Goal: Task Accomplishment & Management: Use online tool/utility

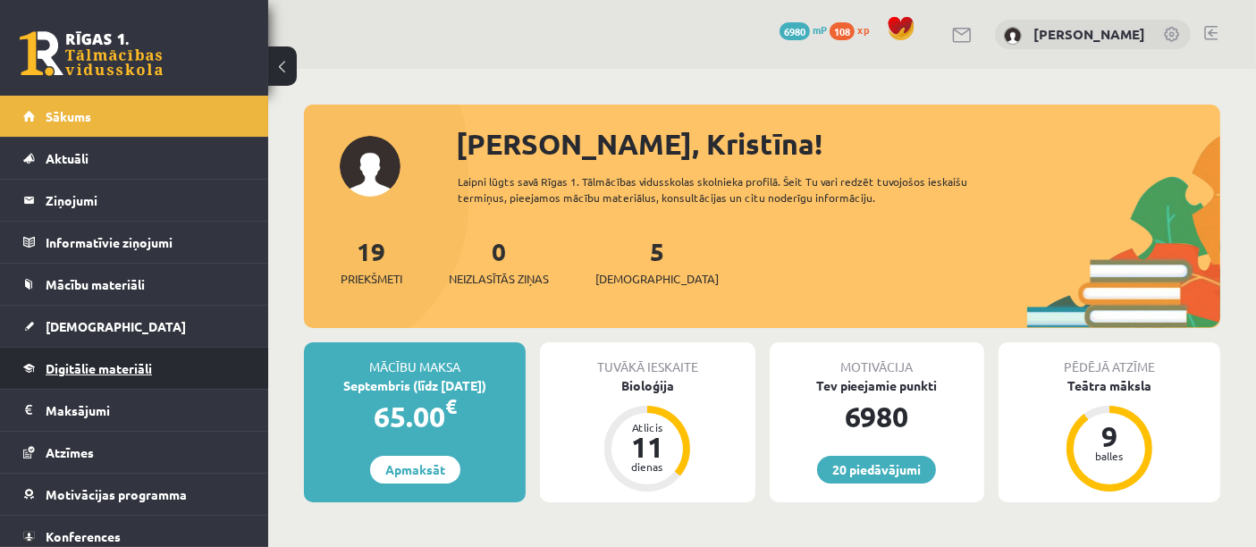
click at [150, 360] on span "Digitālie materiāli" at bounding box center [99, 368] width 106 height 16
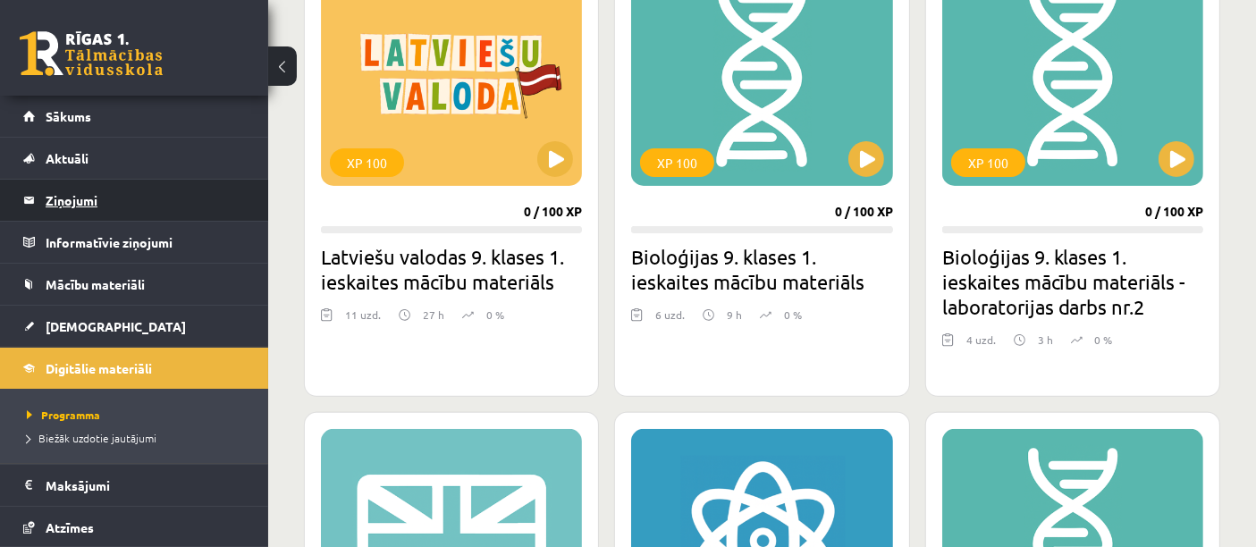
click at [87, 114] on span "Sākums" at bounding box center [69, 116] width 46 height 16
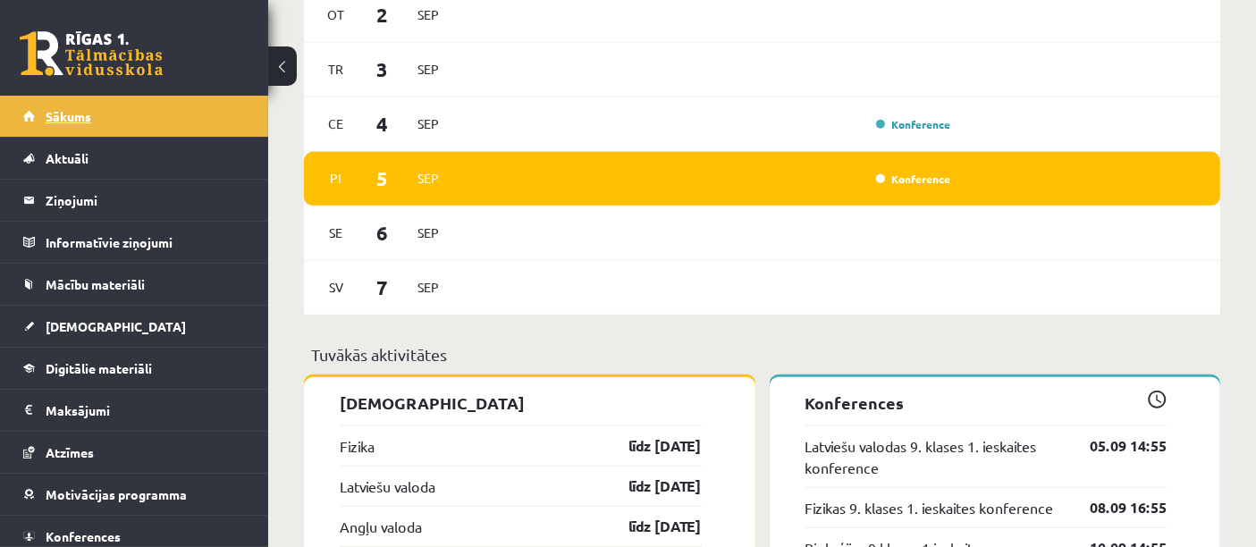
scroll to position [1442, 0]
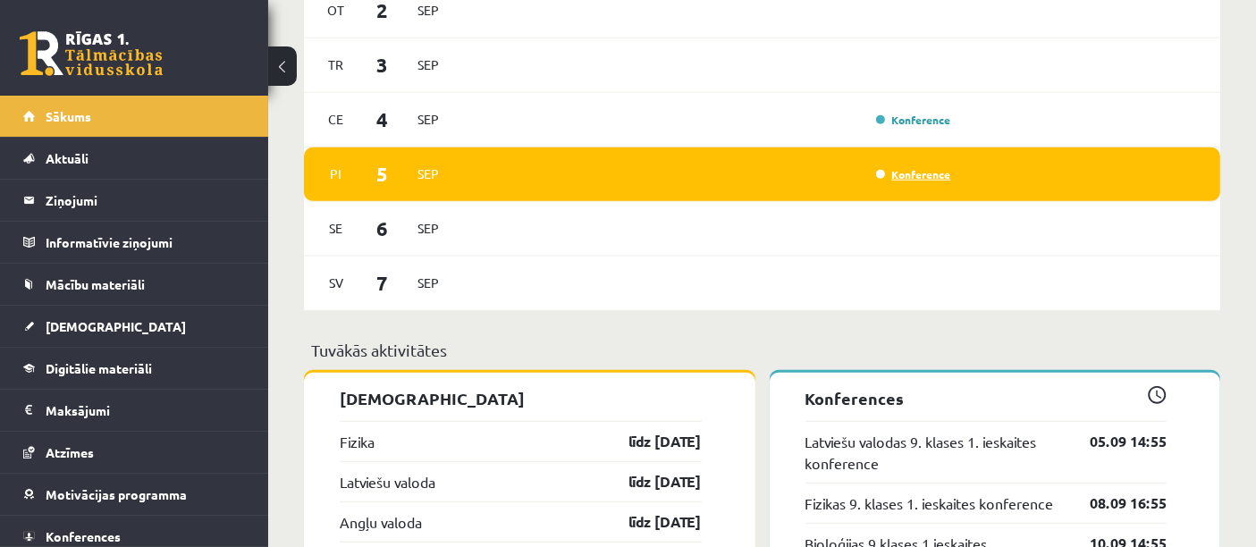
click at [904, 174] on link "Konference" at bounding box center [913, 174] width 75 height 14
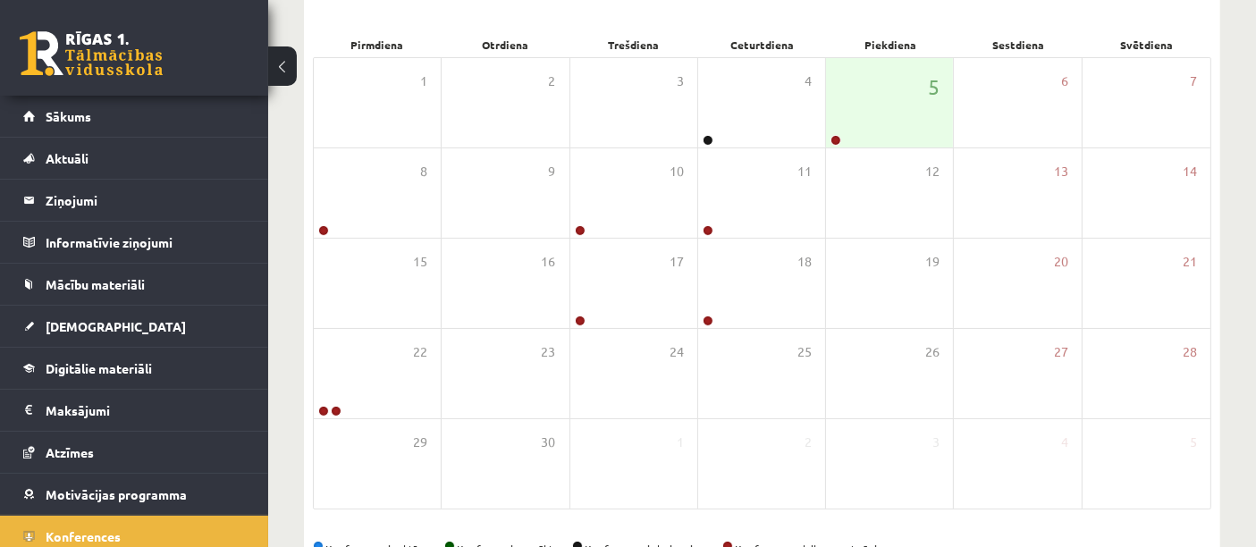
scroll to position [237, 0]
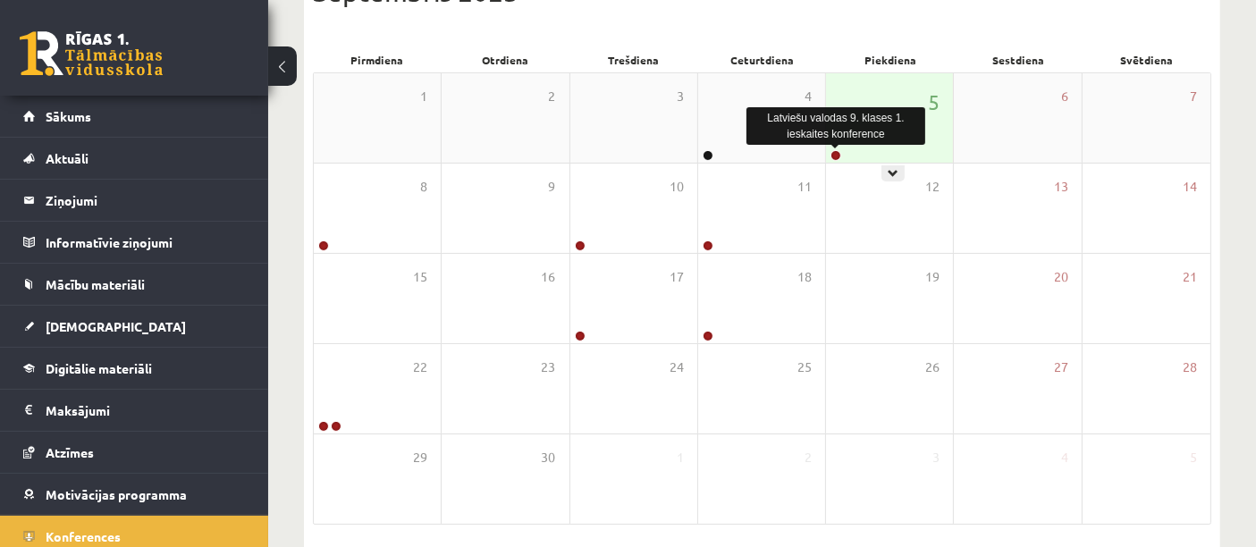
click at [839, 156] on link at bounding box center [835, 155] width 11 height 11
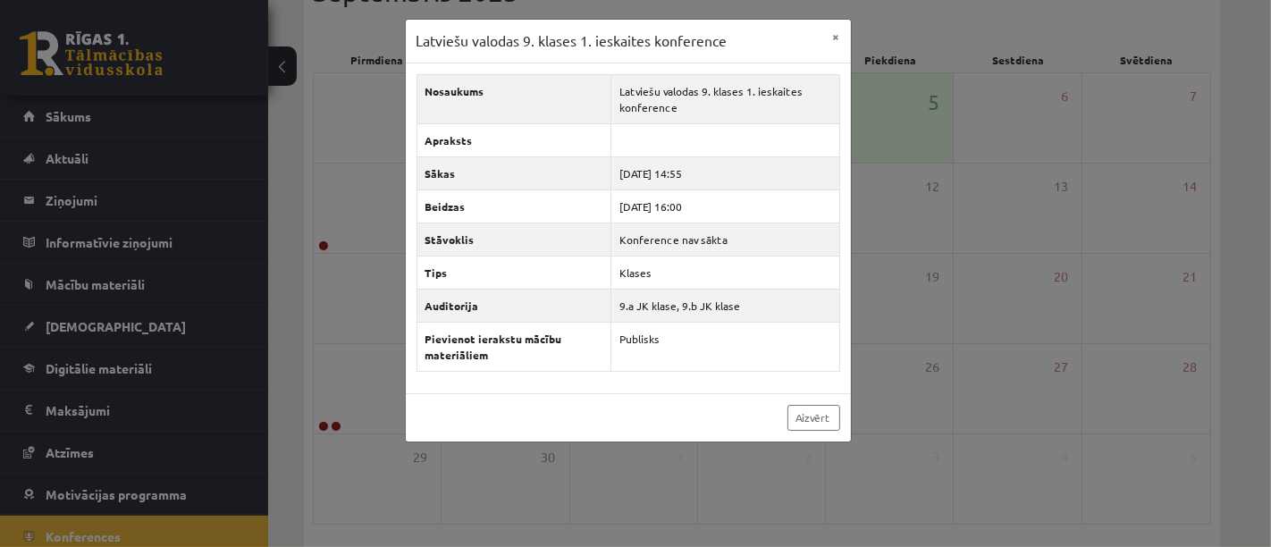
click at [955, 274] on div "Latviešu valodas 9. klases 1. ieskaites konference × Nosaukums Latviešu valodas…" at bounding box center [635, 273] width 1271 height 547
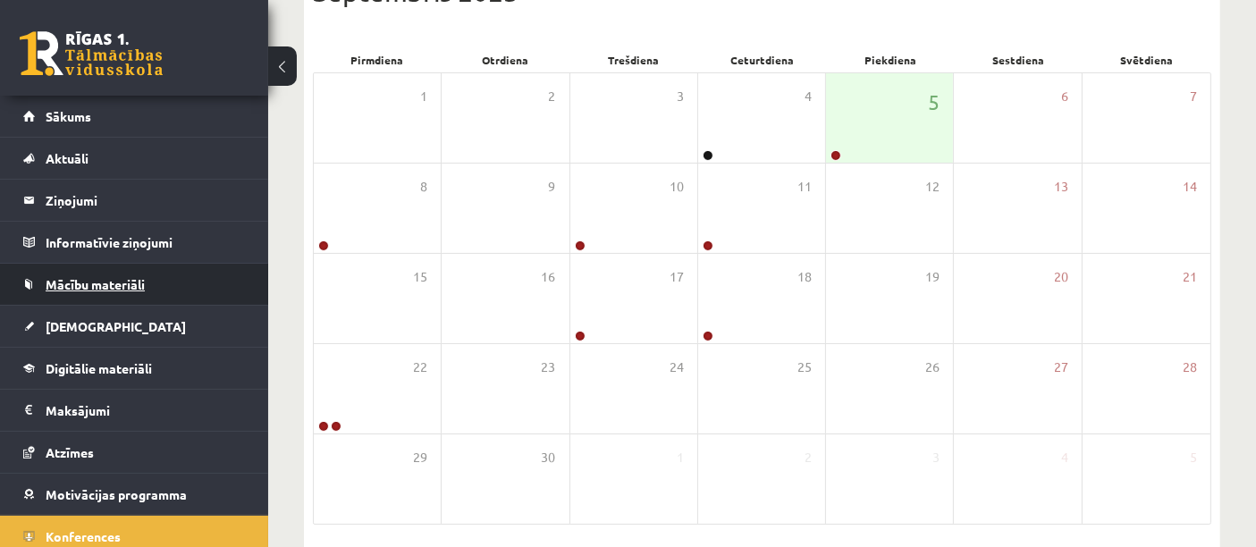
click at [144, 285] on span "Mācību materiāli" at bounding box center [95, 284] width 99 height 16
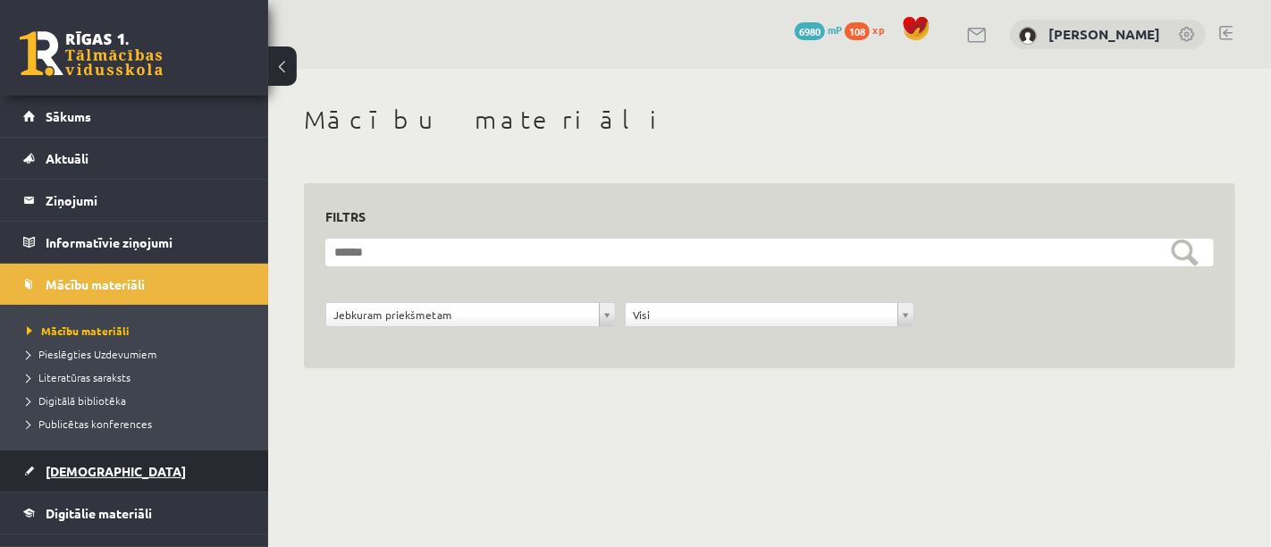
click at [111, 472] on link "[DEMOGRAPHIC_DATA]" at bounding box center [134, 470] width 223 height 41
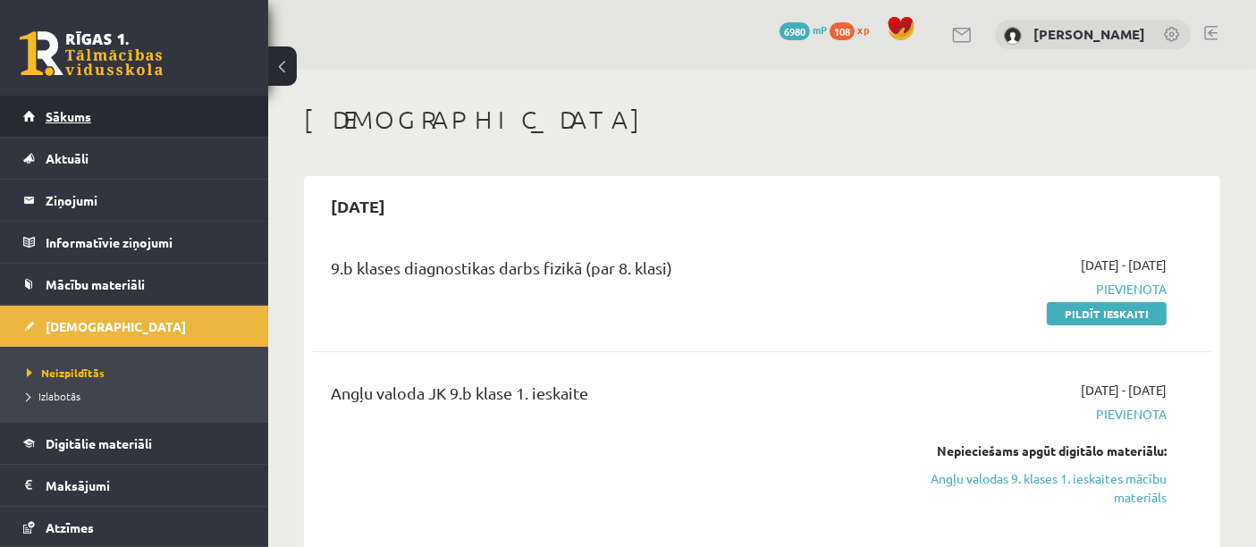
click at [122, 120] on link "Sākums" at bounding box center [134, 116] width 223 height 41
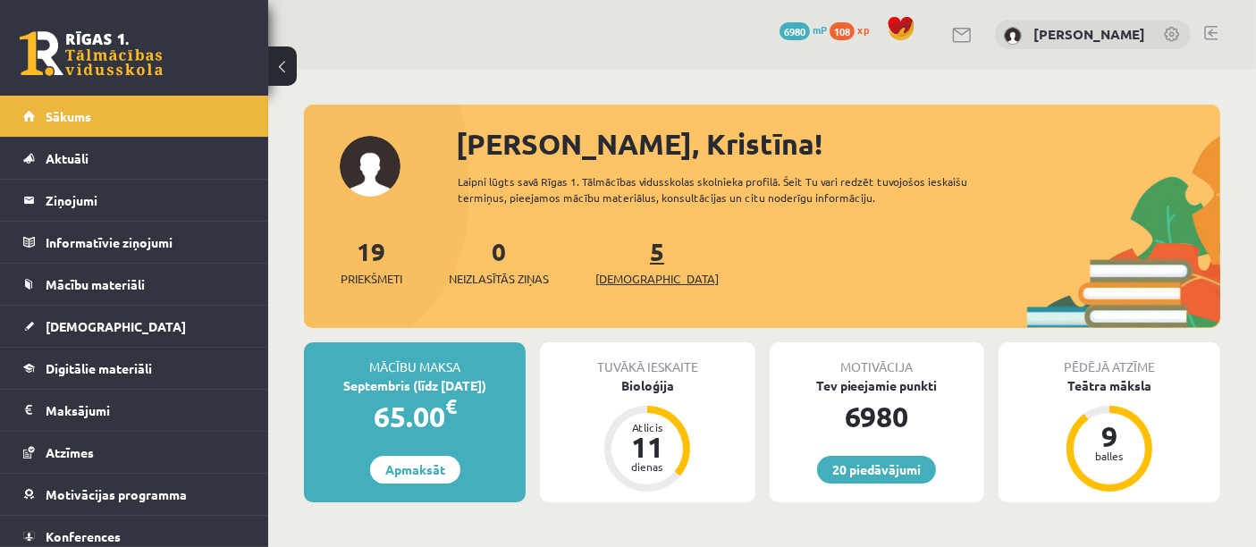
click at [623, 282] on span "[DEMOGRAPHIC_DATA]" at bounding box center [656, 279] width 123 height 18
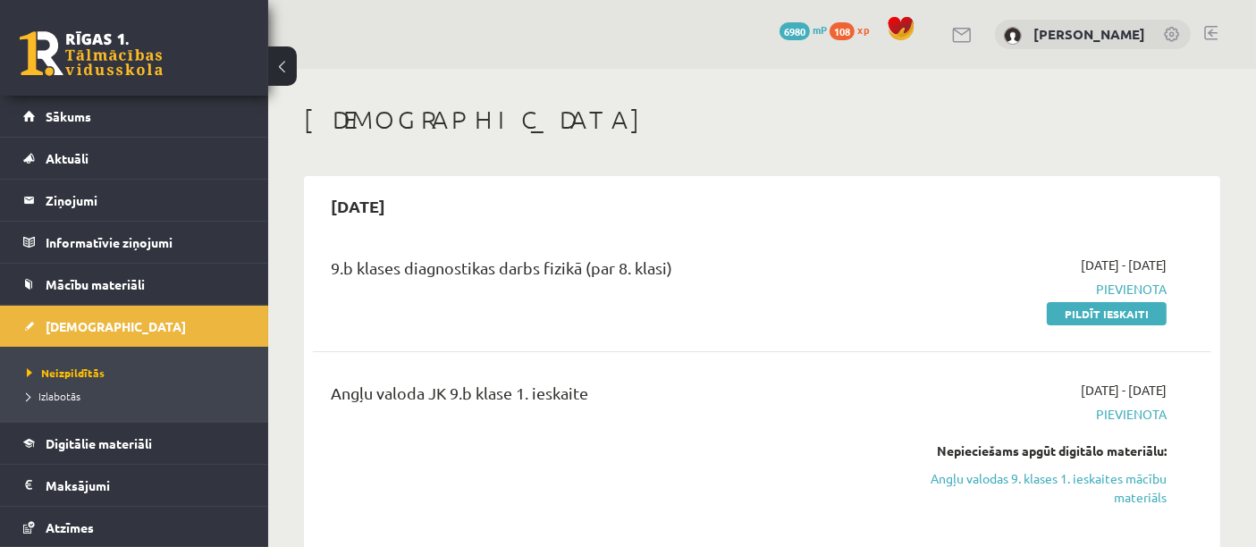
click at [95, 113] on link "Sākums" at bounding box center [134, 116] width 223 height 41
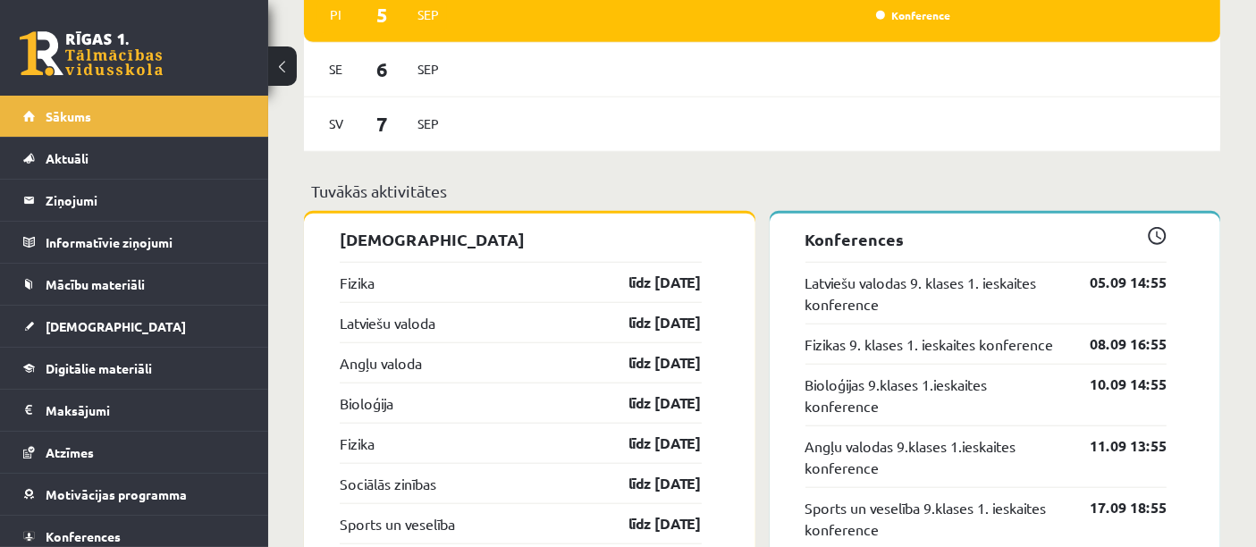
scroll to position [1607, 0]
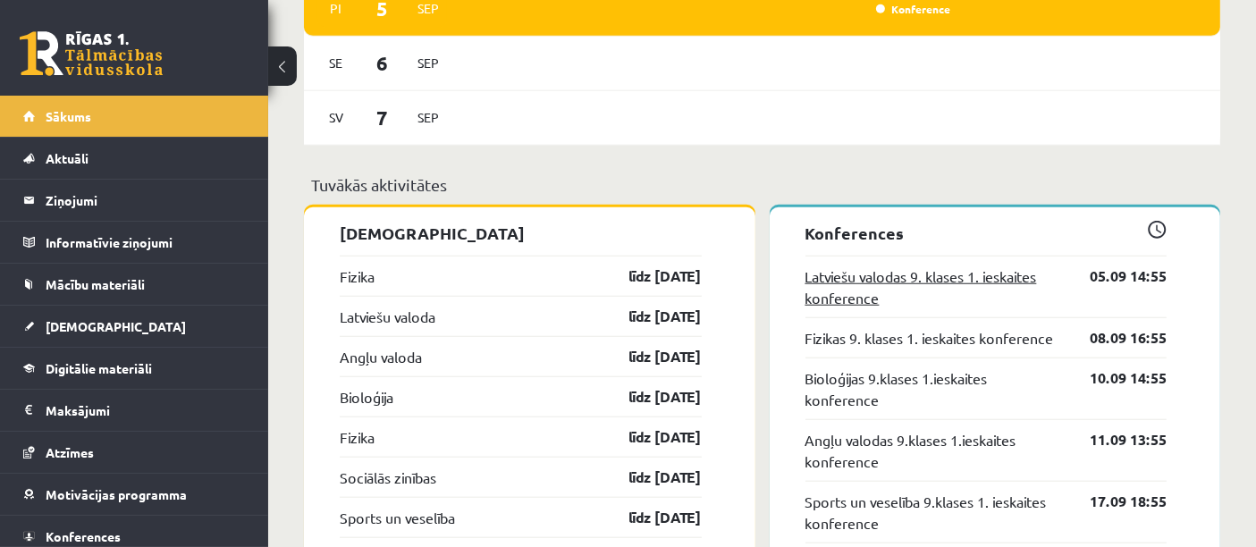
click at [982, 276] on link "Latviešu valodas 9. klases 1. ieskaites konference" at bounding box center [934, 286] width 258 height 43
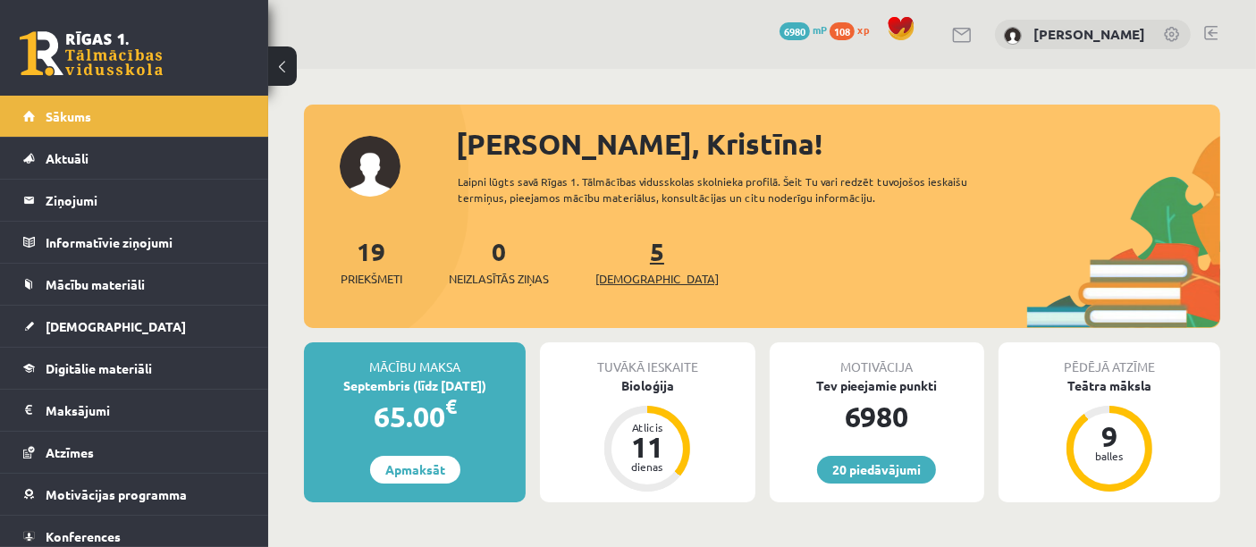
click at [627, 280] on span "[DEMOGRAPHIC_DATA]" at bounding box center [656, 279] width 123 height 18
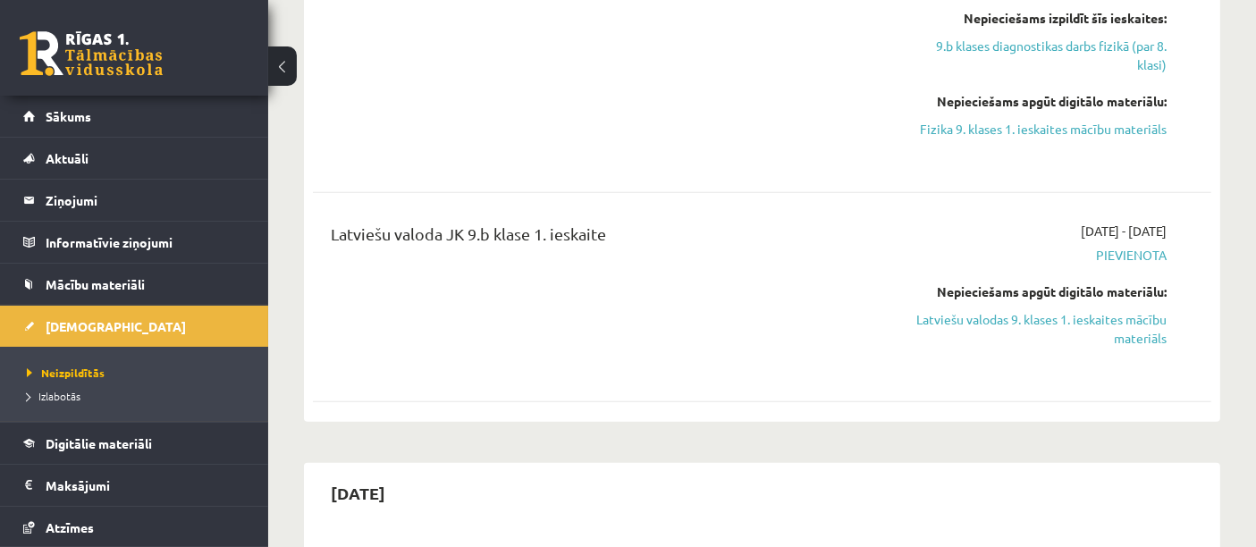
scroll to position [952, 0]
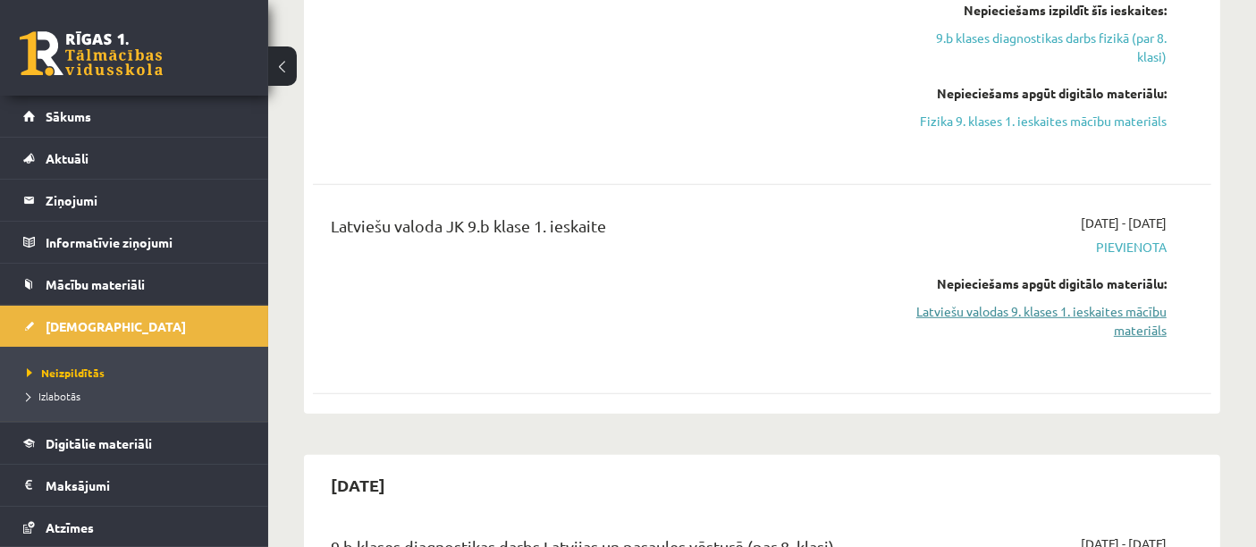
click at [1093, 319] on link "Latviešu valodas 9. klases 1. ieskaites mācību materiāls" at bounding box center [1035, 321] width 261 height 38
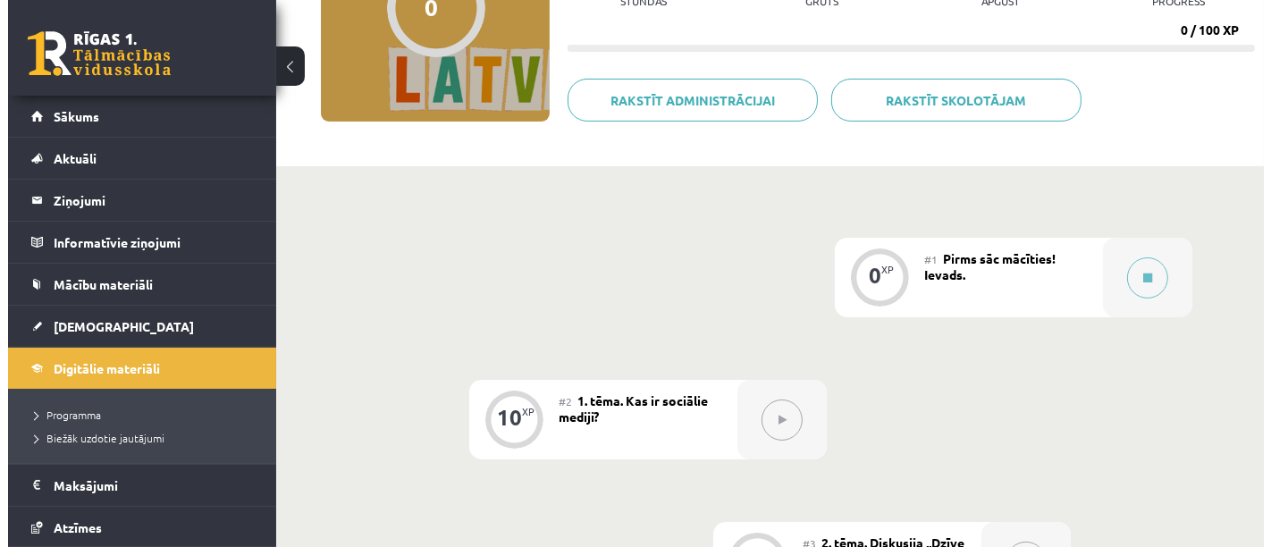
scroll to position [285, 0]
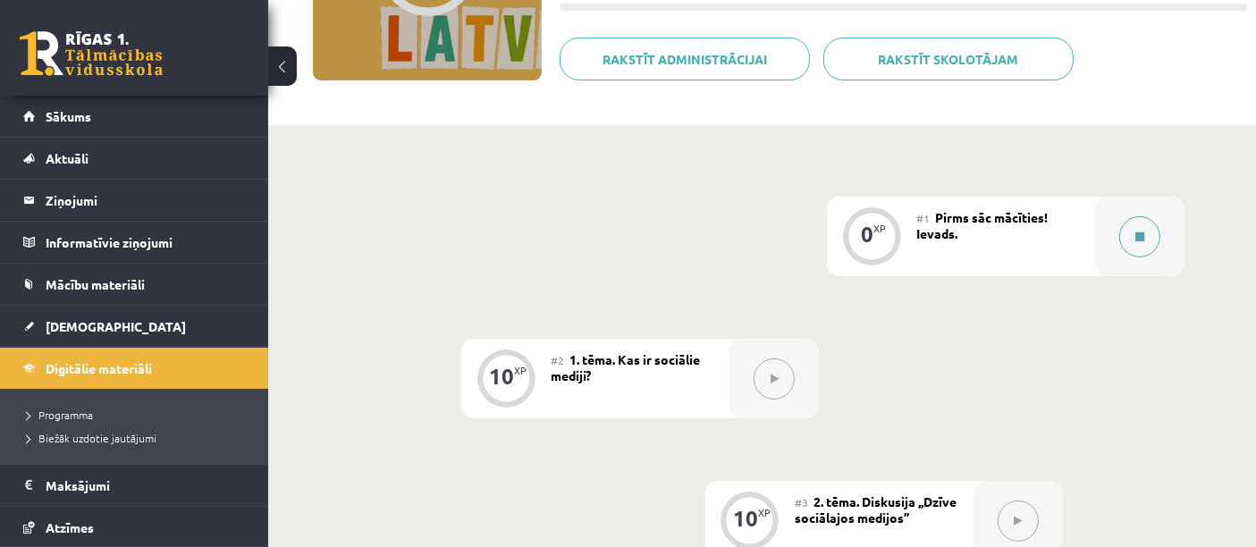
click at [1135, 236] on icon at bounding box center [1139, 236] width 9 height 11
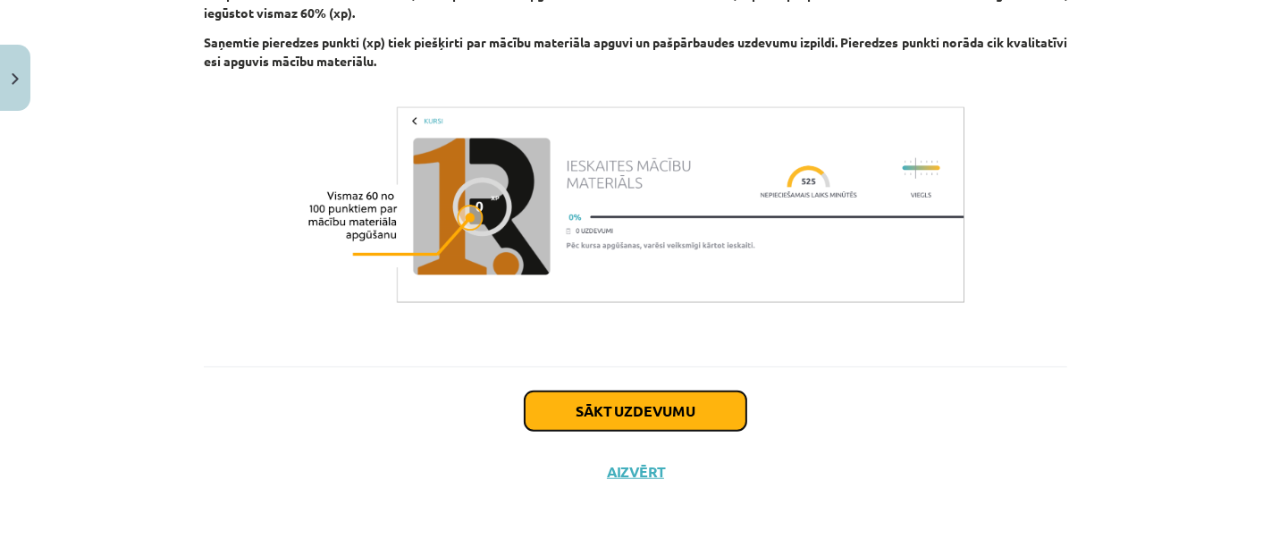
click at [711, 423] on button "Sākt uzdevumu" at bounding box center [636, 410] width 222 height 39
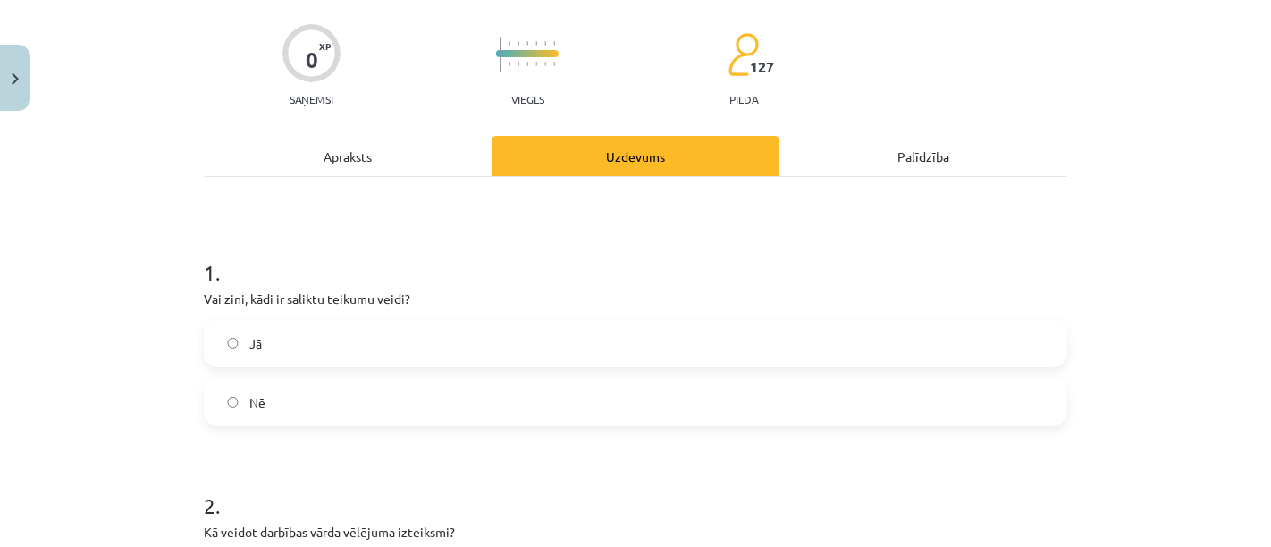
scroll to position [150, 0]
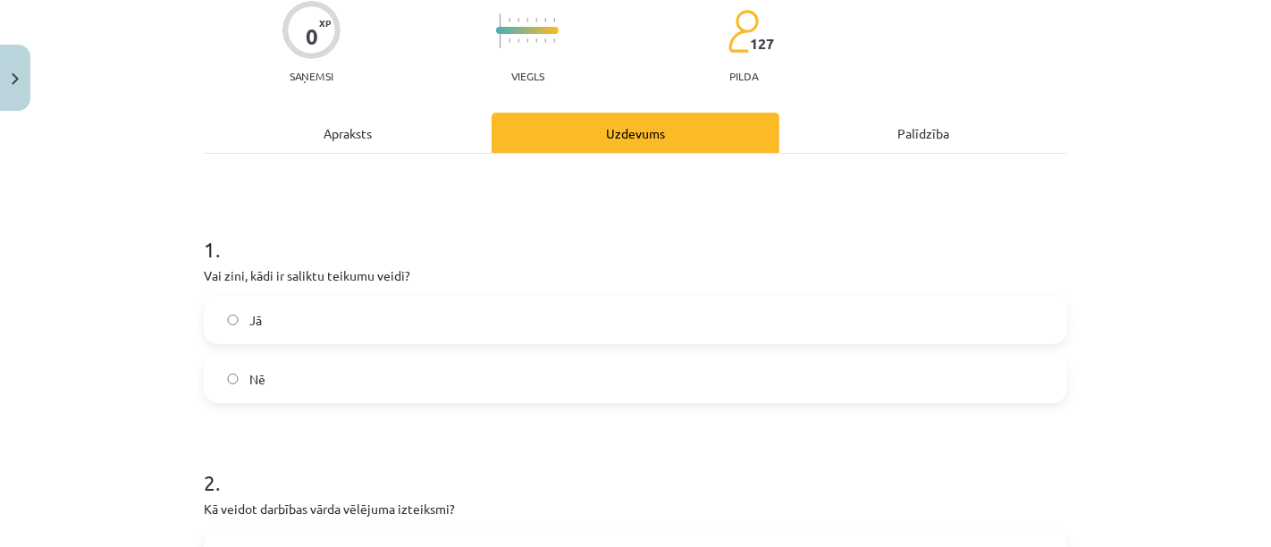
click at [249, 314] on span "Jā" at bounding box center [255, 320] width 13 height 19
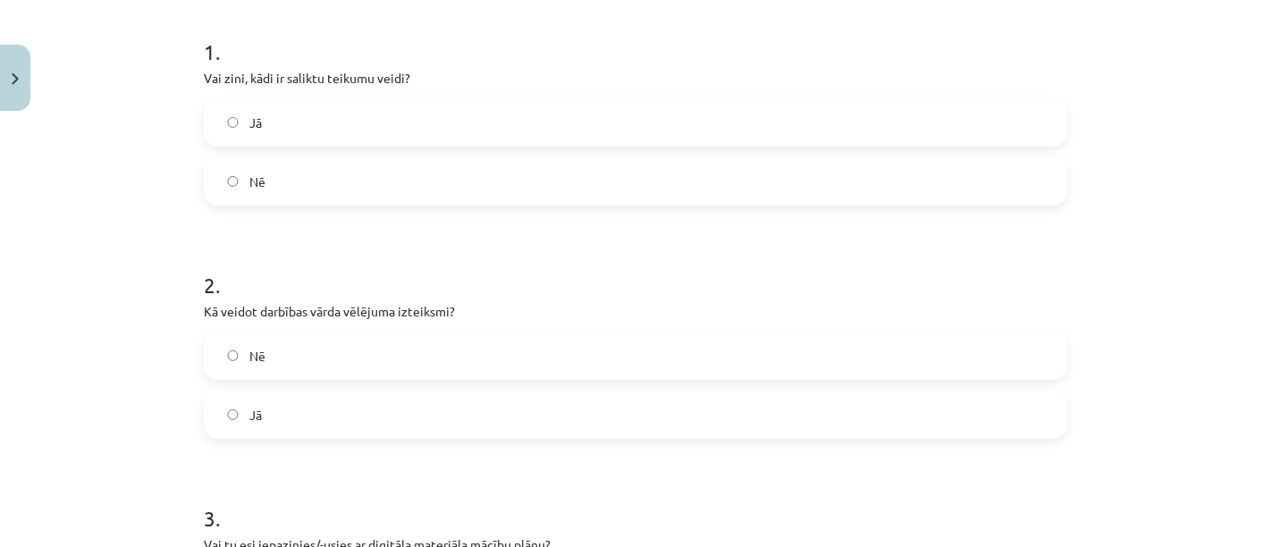
click at [206, 416] on label "Jā" at bounding box center [636, 414] width 860 height 45
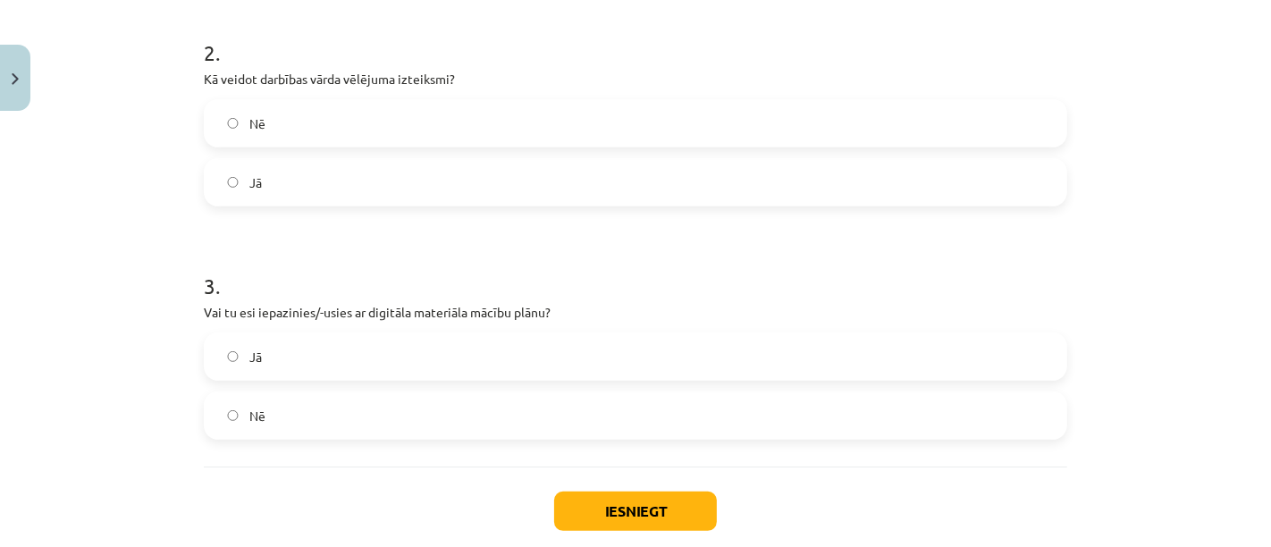
scroll to position [587, 0]
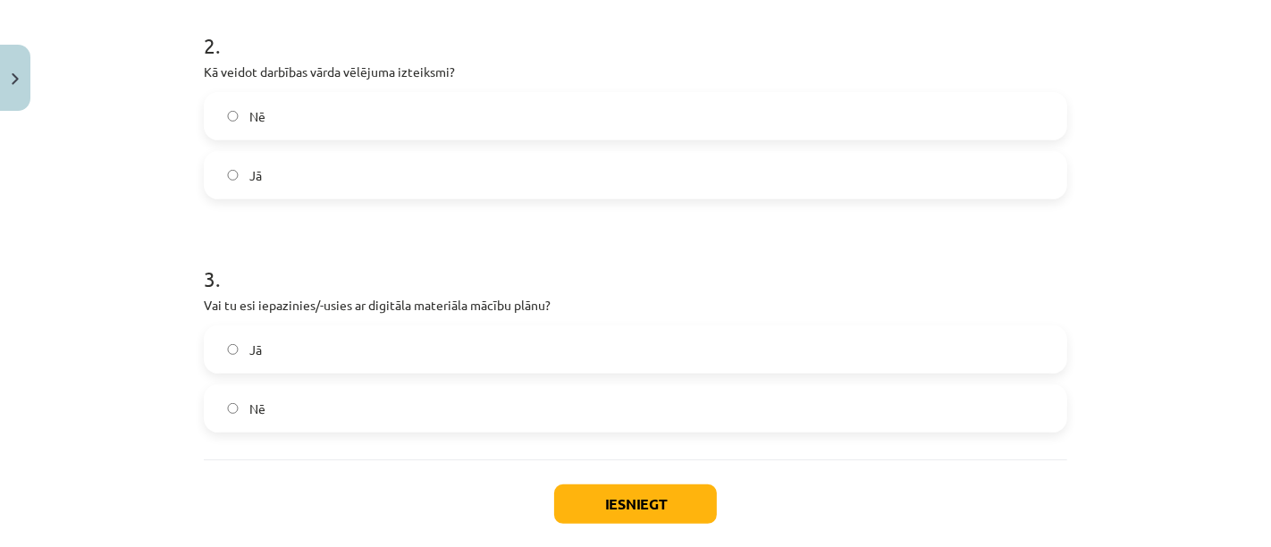
click at [237, 363] on label "Jā" at bounding box center [636, 349] width 860 height 45
click at [686, 510] on button "Iesniegt" at bounding box center [635, 503] width 163 height 39
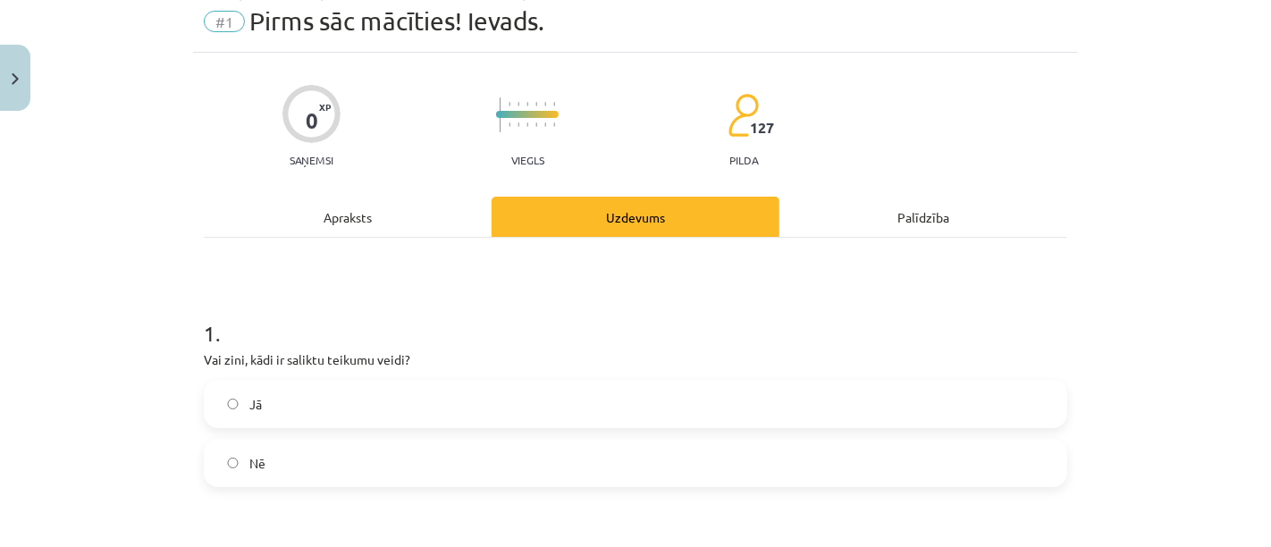
scroll to position [67, 0]
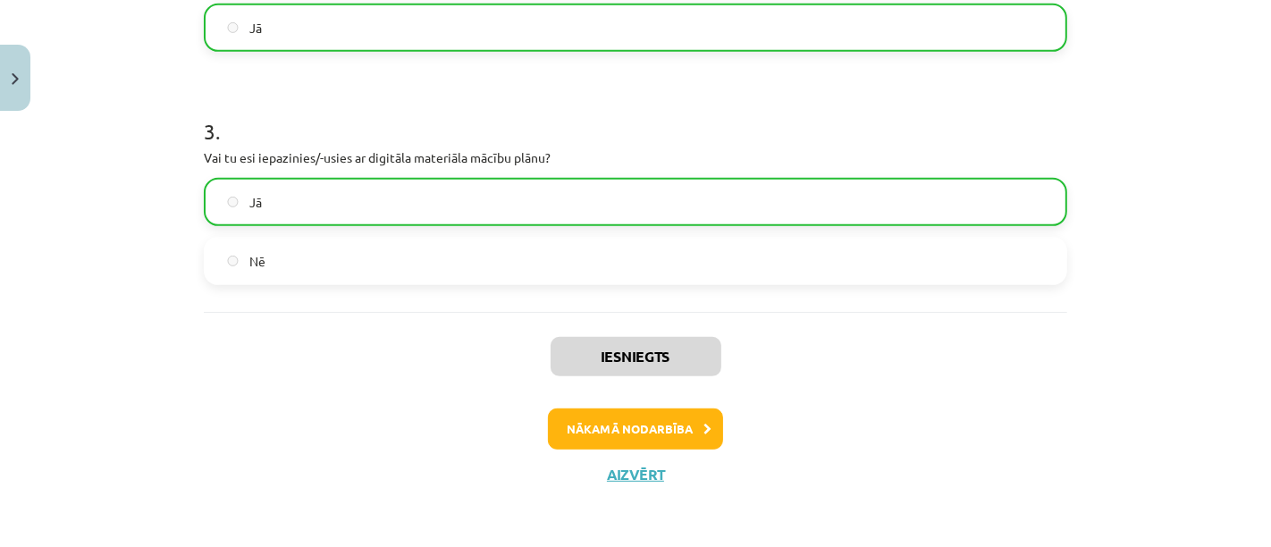
click at [703, 429] on icon at bounding box center [707, 430] width 8 height 12
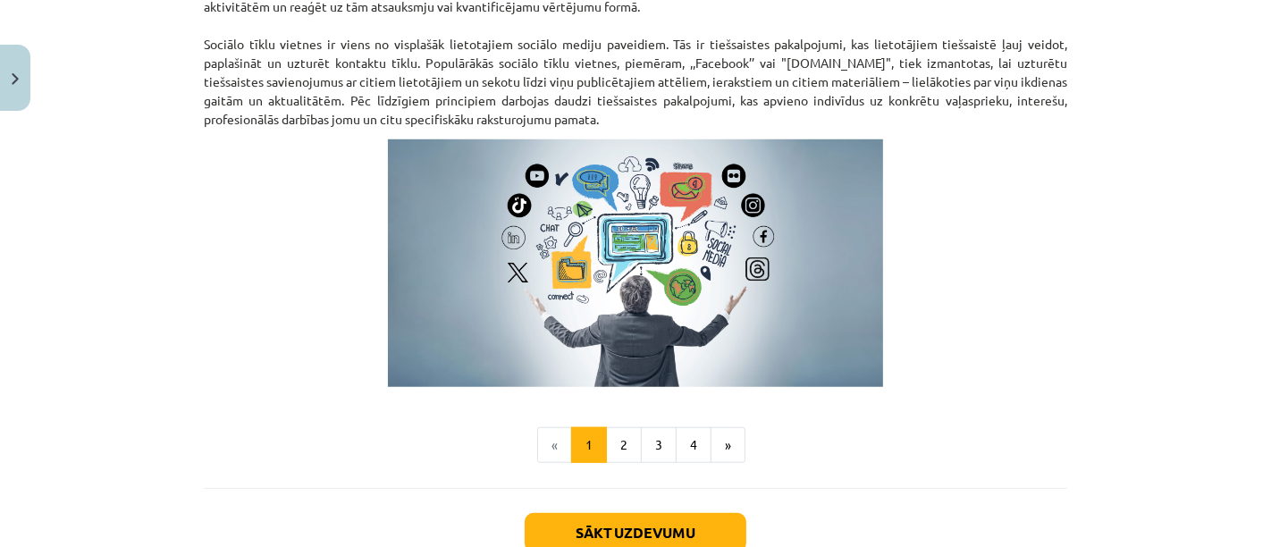
scroll to position [1293, 0]
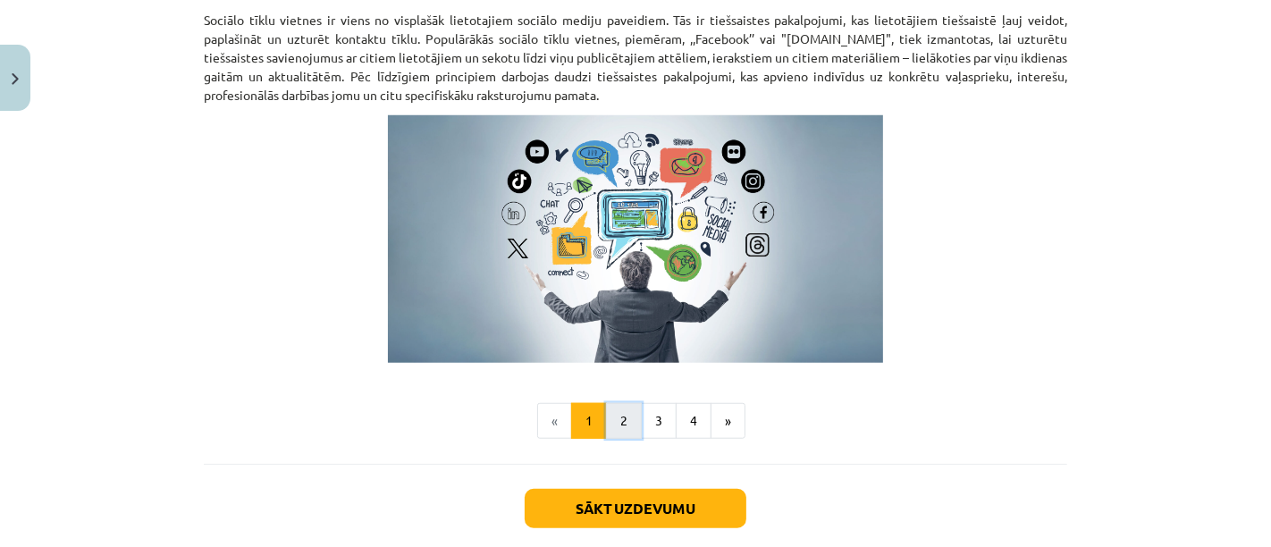
click at [616, 418] on button "2" at bounding box center [624, 421] width 36 height 36
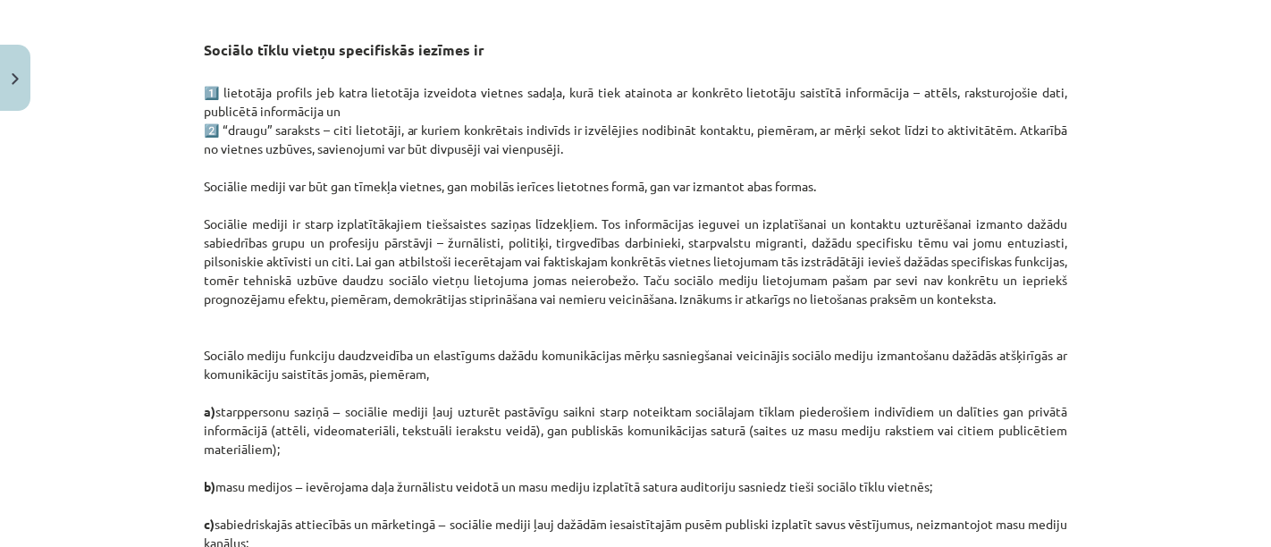
scroll to position [319, 0]
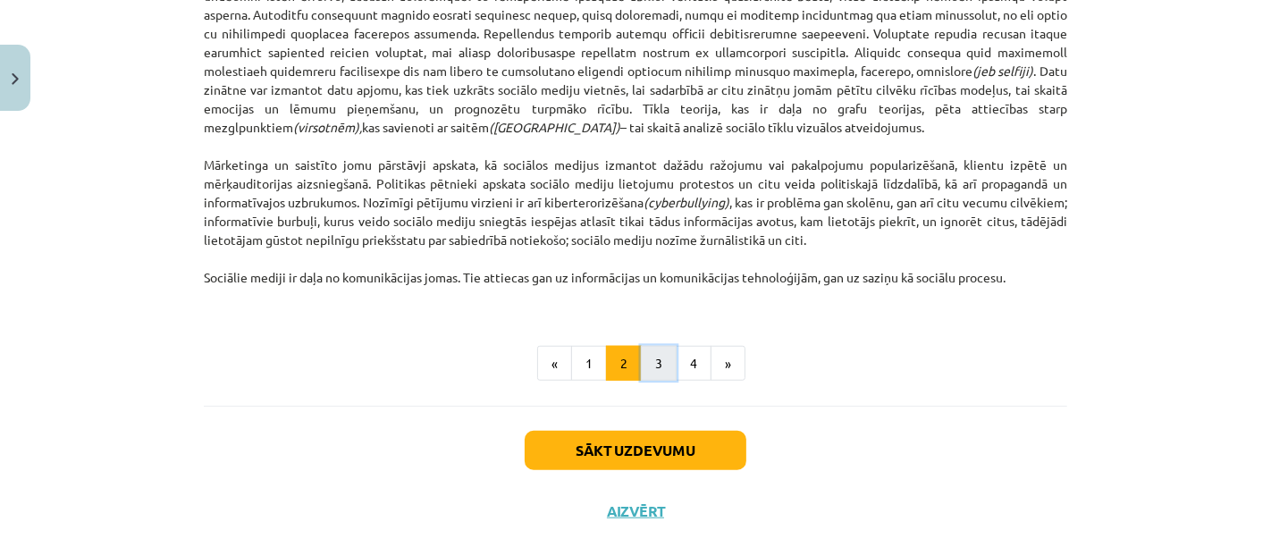
click at [651, 360] on button "3" at bounding box center [659, 364] width 36 height 36
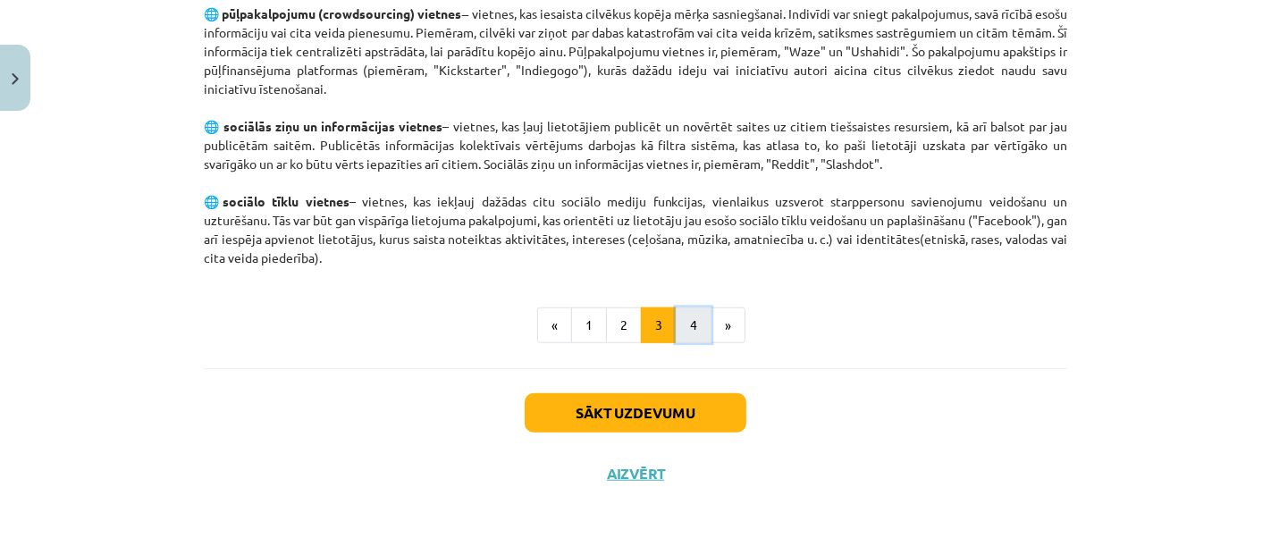
click at [676, 340] on button "4" at bounding box center [694, 325] width 36 height 36
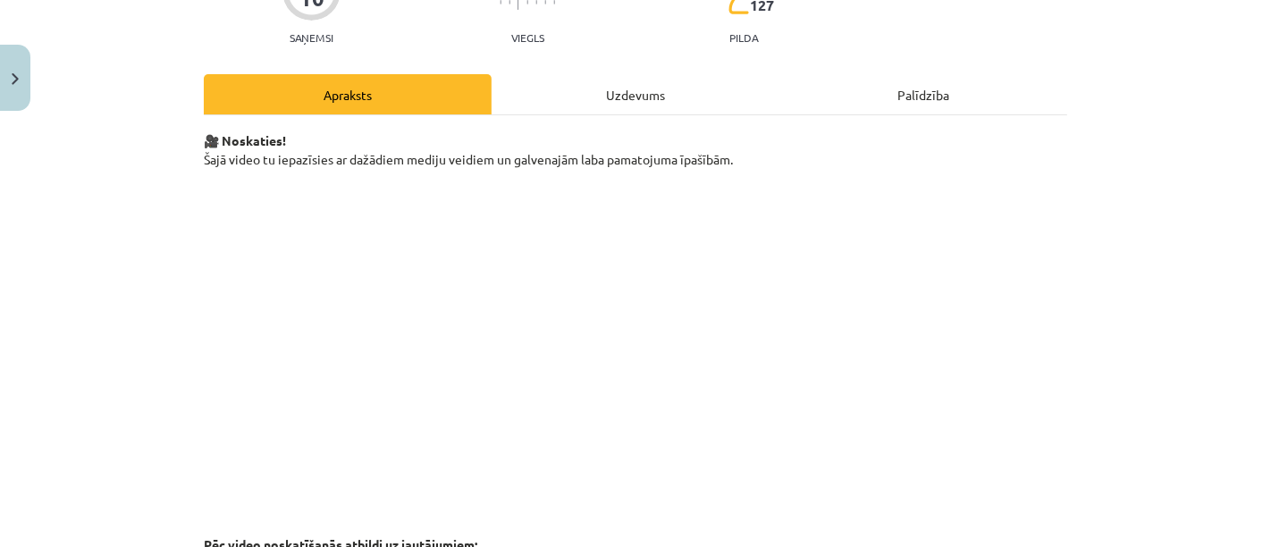
scroll to position [197, 0]
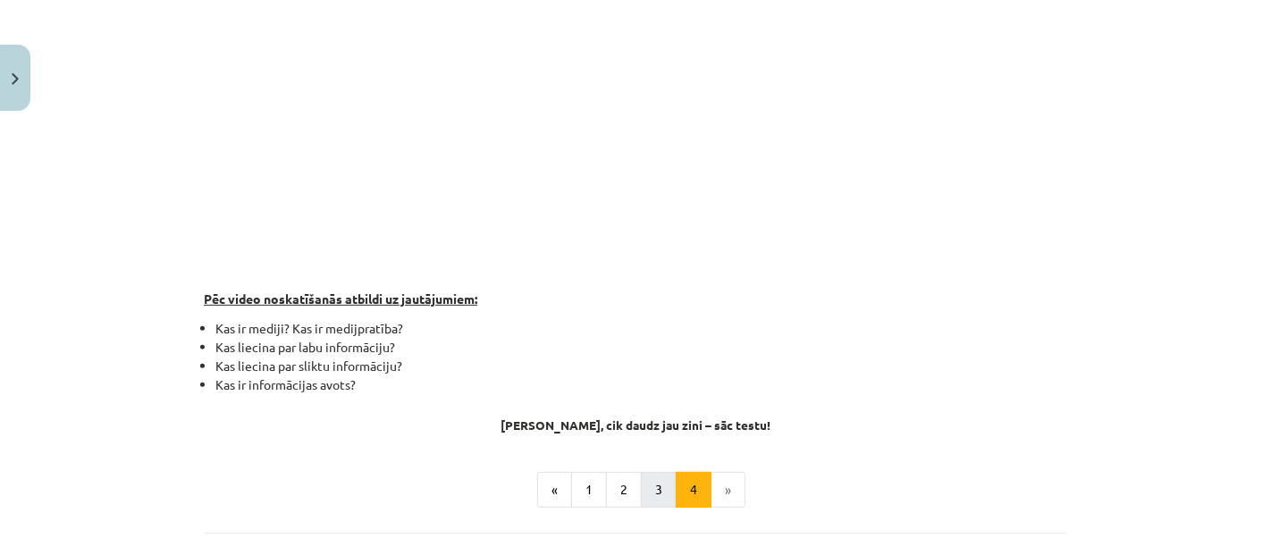
click at [651, 487] on button "3" at bounding box center [659, 490] width 36 height 36
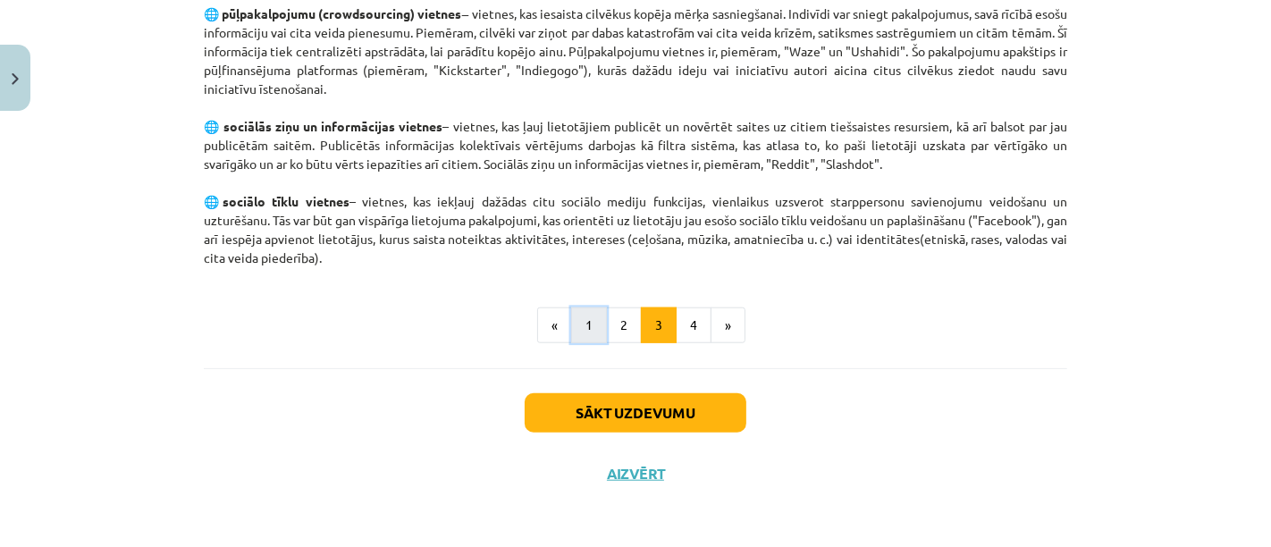
click at [582, 324] on button "1" at bounding box center [589, 325] width 36 height 36
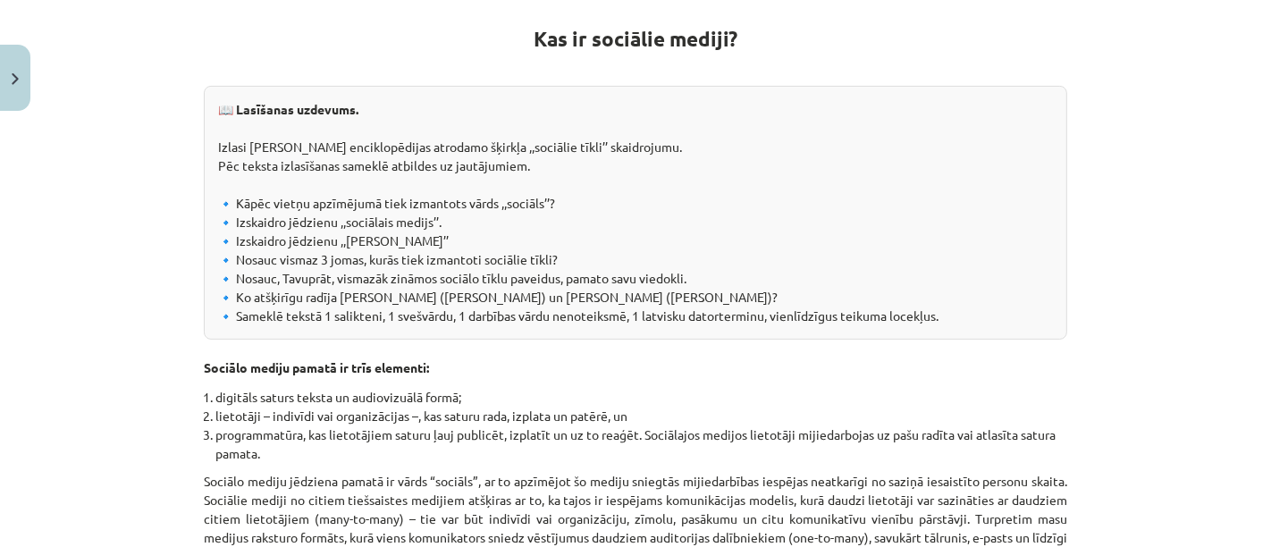
scroll to position [326, 0]
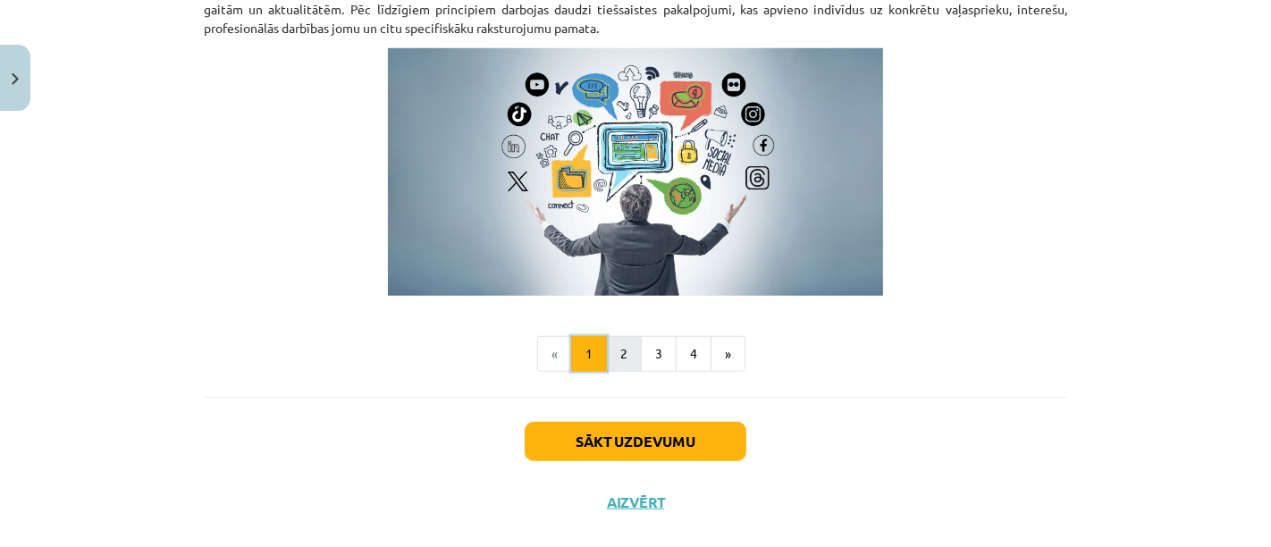
click at [616, 349] on button "2" at bounding box center [624, 354] width 36 height 36
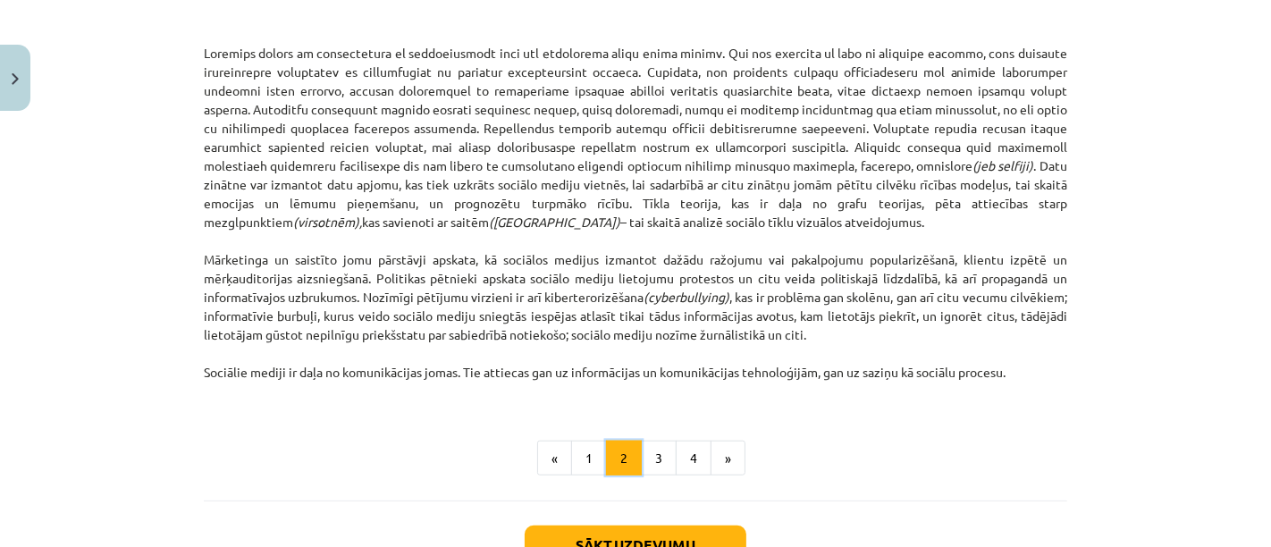
scroll to position [1113, 0]
click at [643, 451] on button "3" at bounding box center [659, 459] width 36 height 36
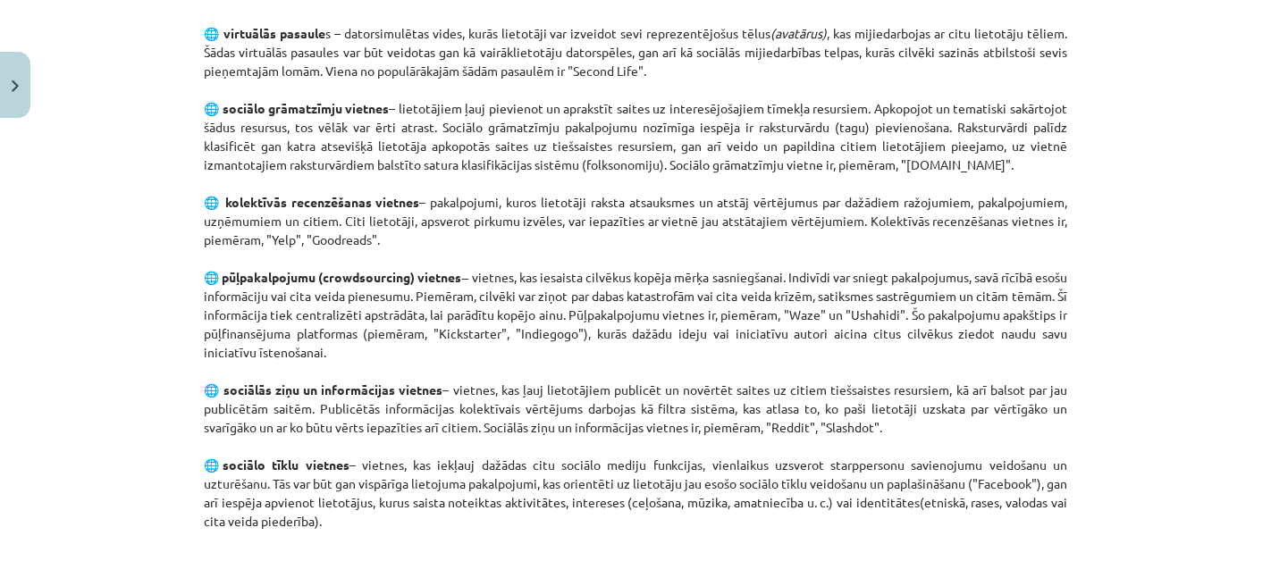
scroll to position [1064, 0]
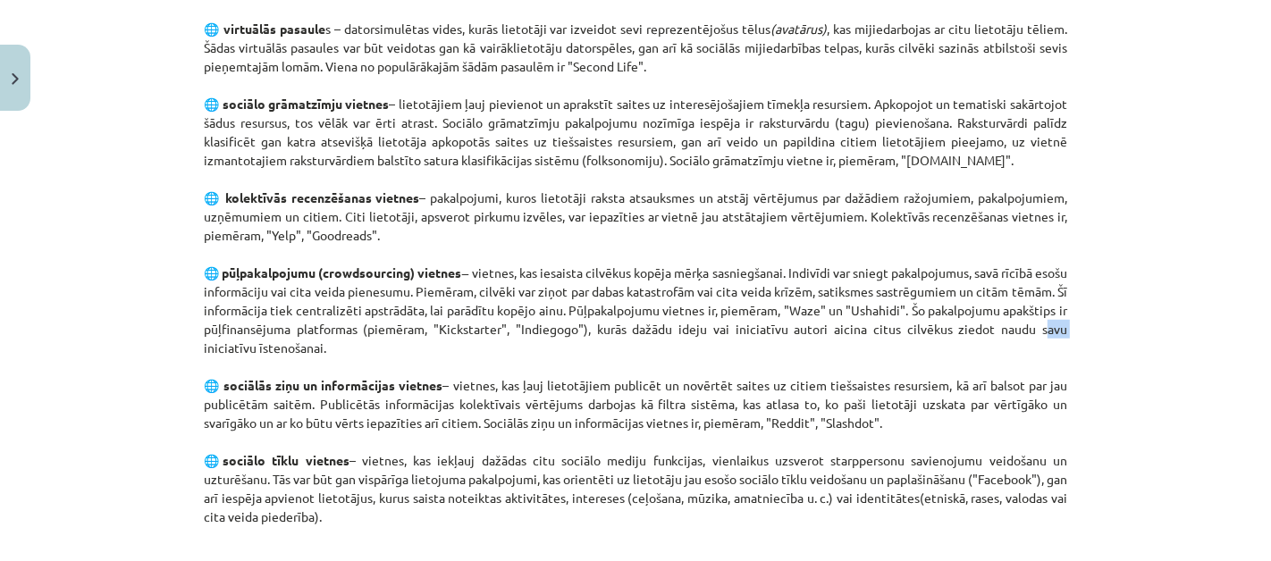
click at [123, 268] on div "Mācību tēma: Latviešu valodas 9. klases 1. ieskaites mācību materiāls #2 1. tēm…" at bounding box center [635, 280] width 1271 height 561
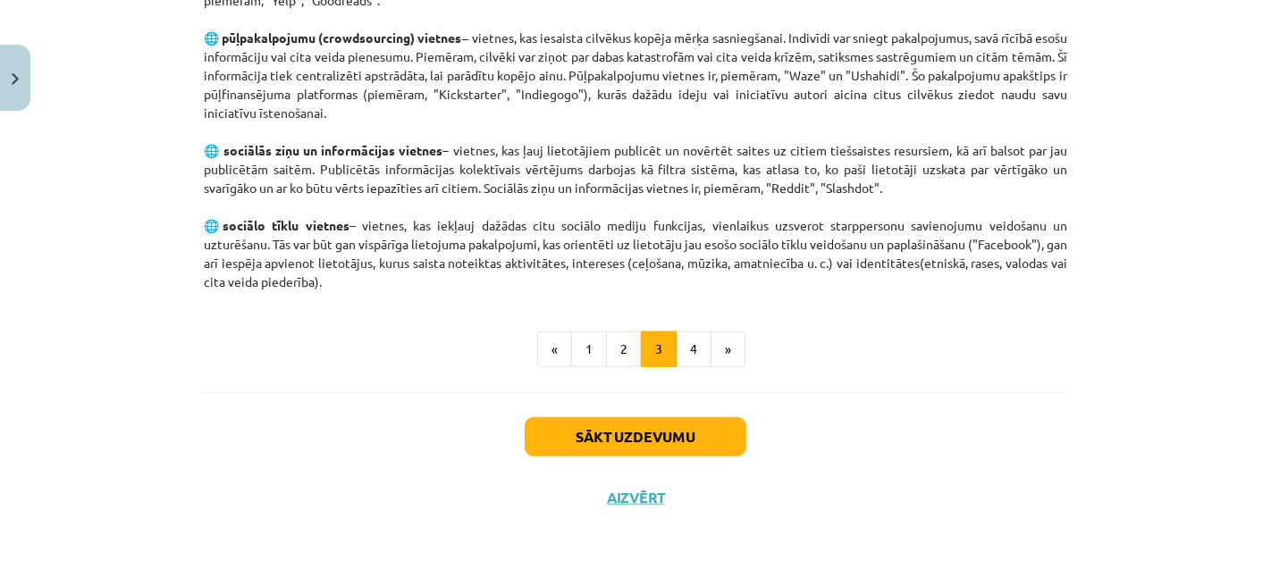
scroll to position [1309, 0]
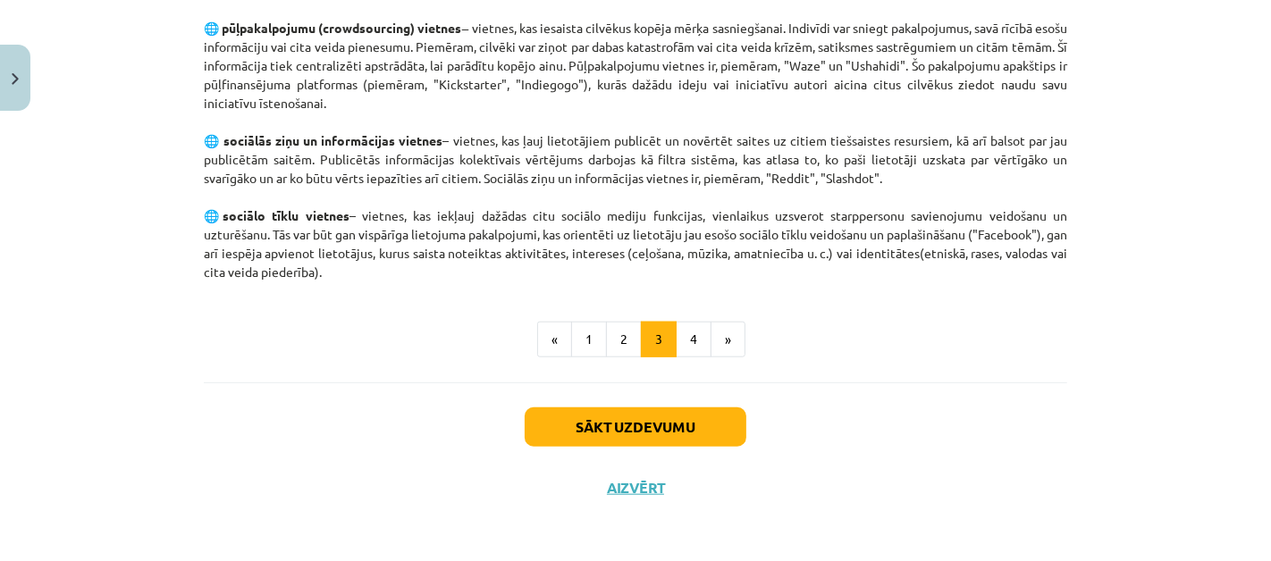
click at [571, 351] on button "1" at bounding box center [589, 340] width 36 height 36
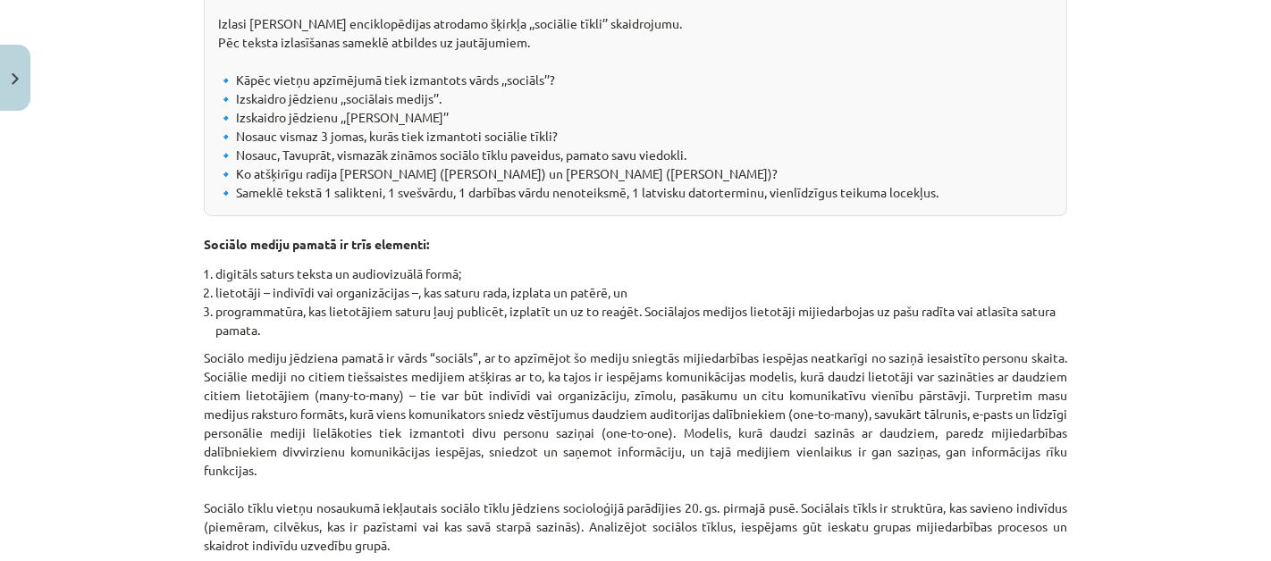
scroll to position [451, 0]
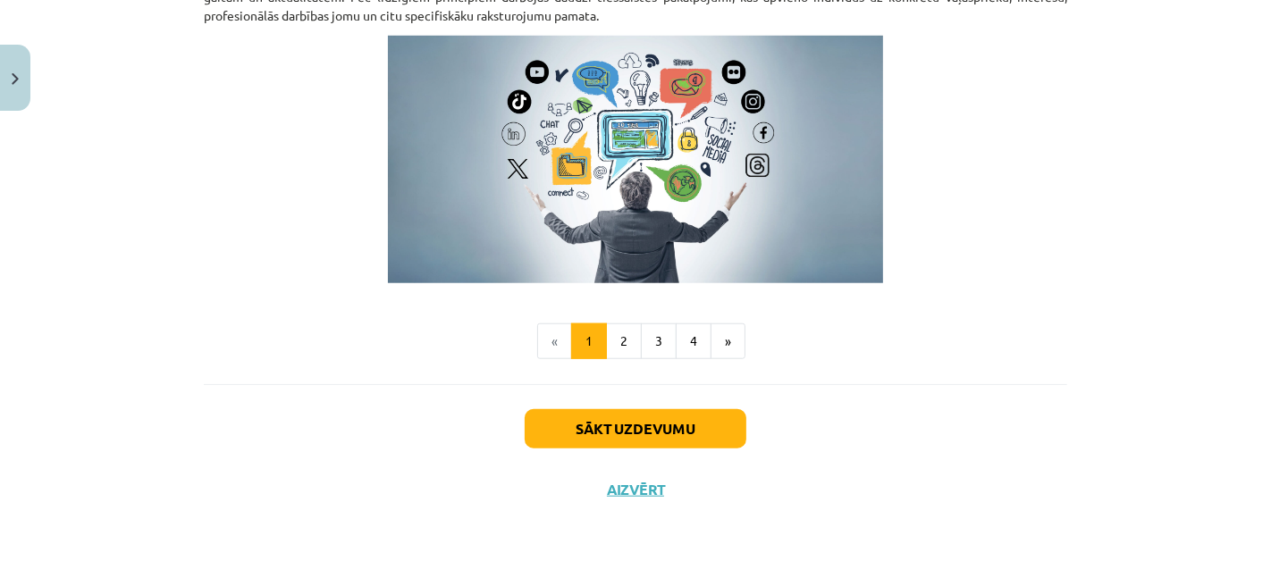
click at [132, 164] on div "Mācību tēma: Latviešu valodas 9. klases 1. ieskaites mācību materiāls #2 1. tēm…" at bounding box center [635, 280] width 1271 height 561
click at [618, 351] on button "2" at bounding box center [624, 342] width 36 height 36
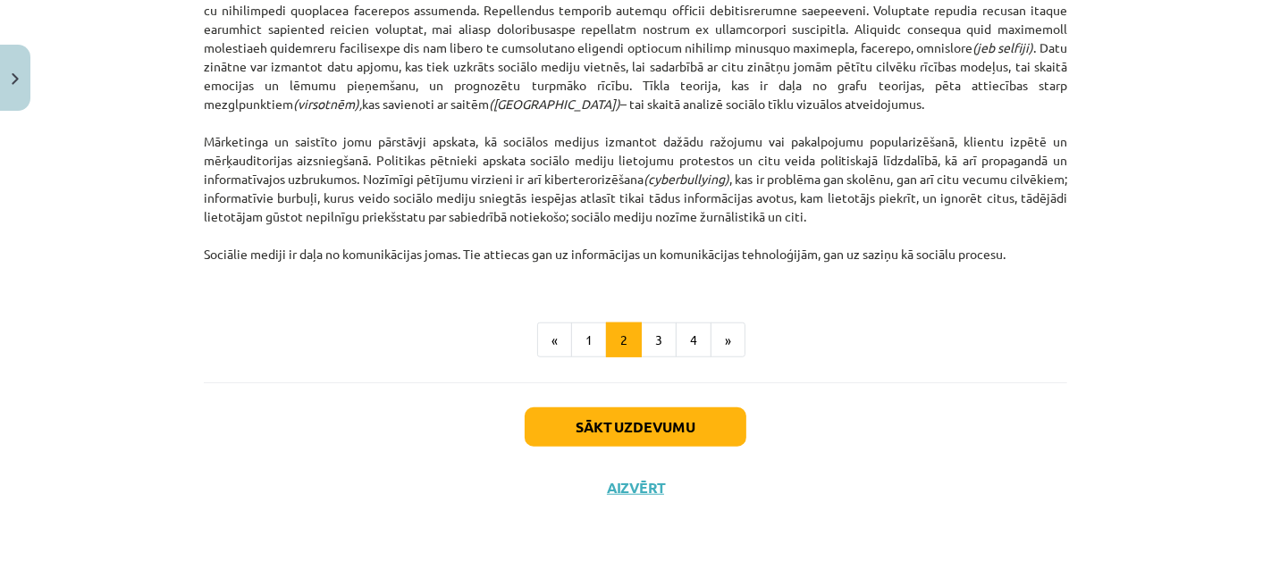
click at [651, 338] on button "3" at bounding box center [659, 341] width 36 height 36
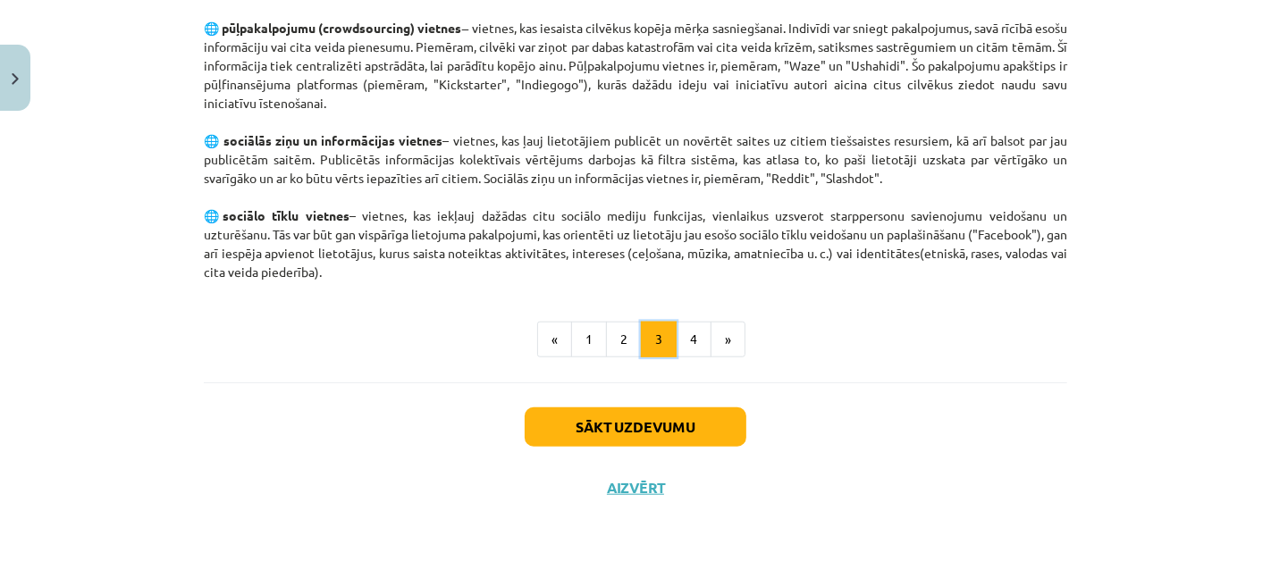
click at [685, 337] on button "4" at bounding box center [694, 340] width 36 height 36
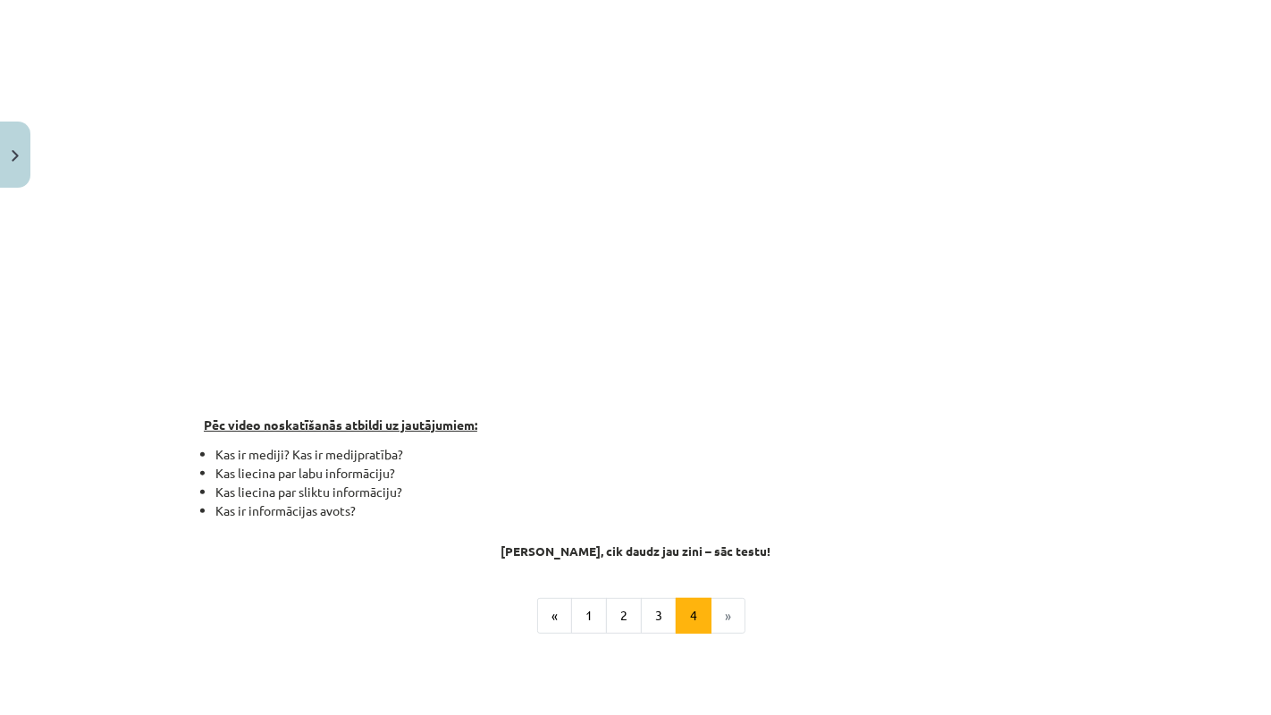
scroll to position [370, 0]
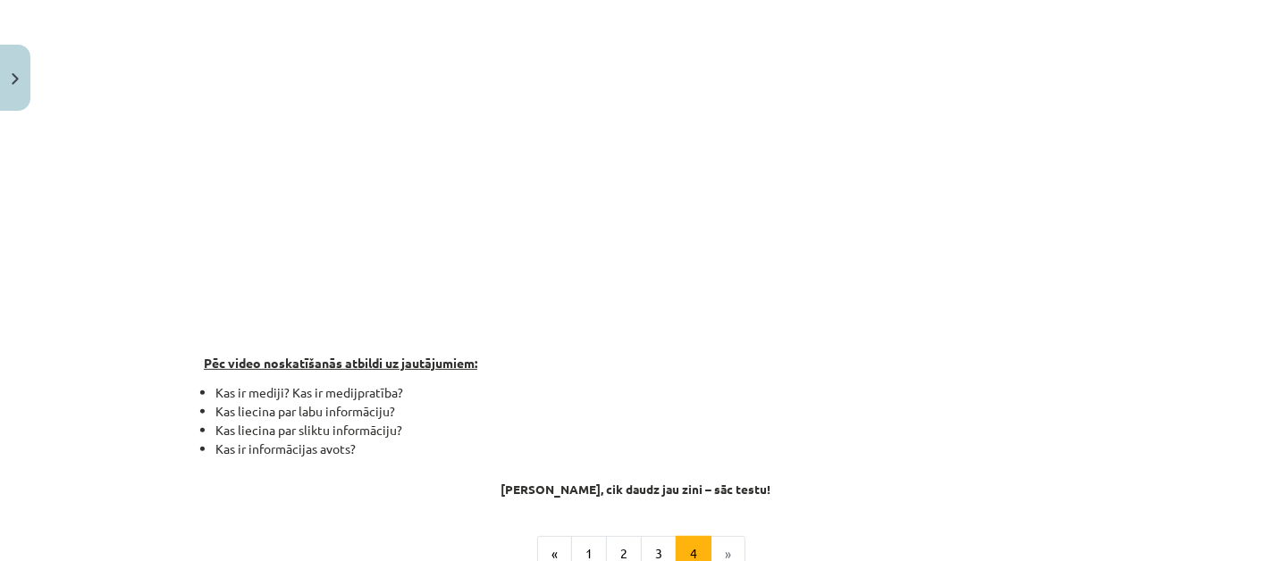
click at [894, 319] on p at bounding box center [635, 170] width 863 height 345
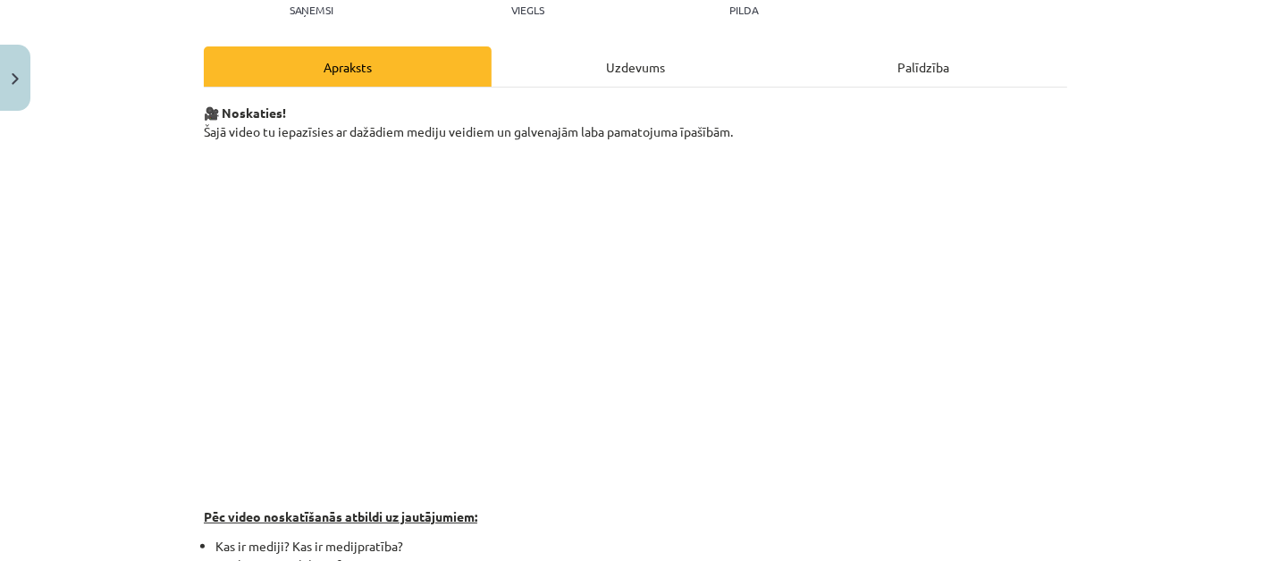
scroll to position [249, 0]
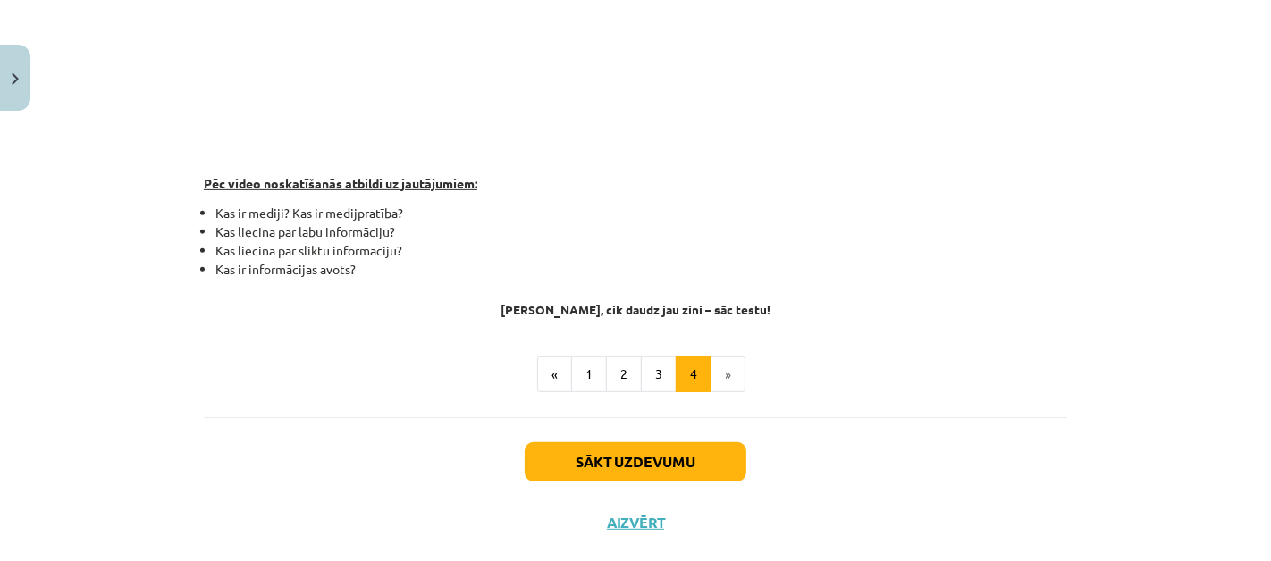
click at [231, 282] on div "🎥 Noskaties! Šajā video tu iepazīsies ar dažādiem mediju veidiem un galvenajām …" at bounding box center [635, 43] width 863 height 546
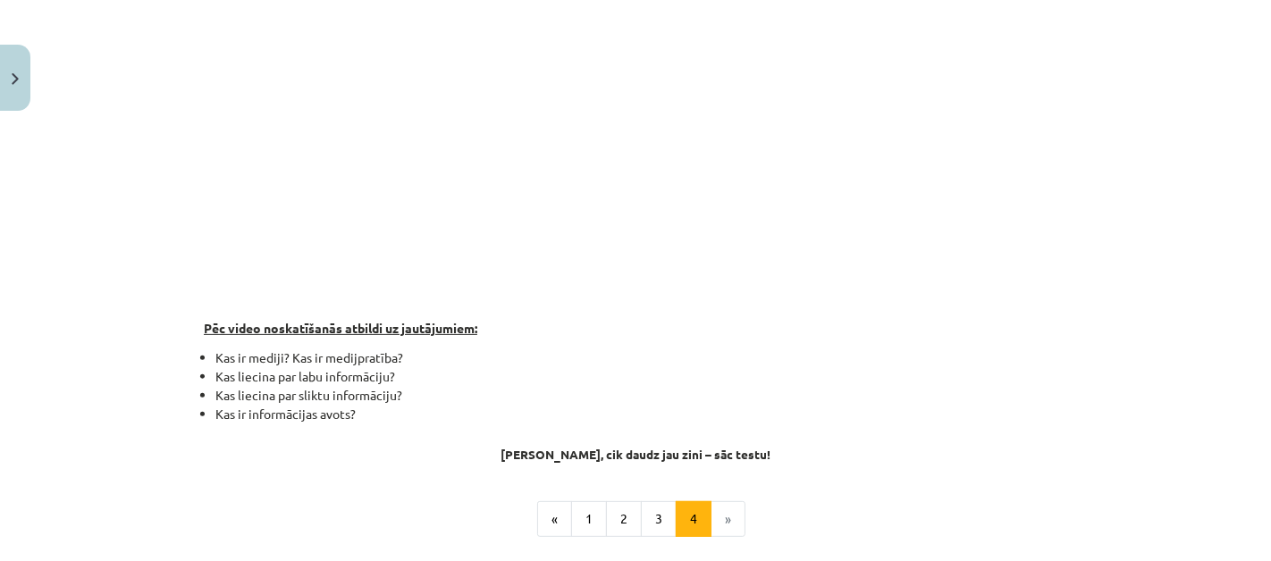
scroll to position [405, 0]
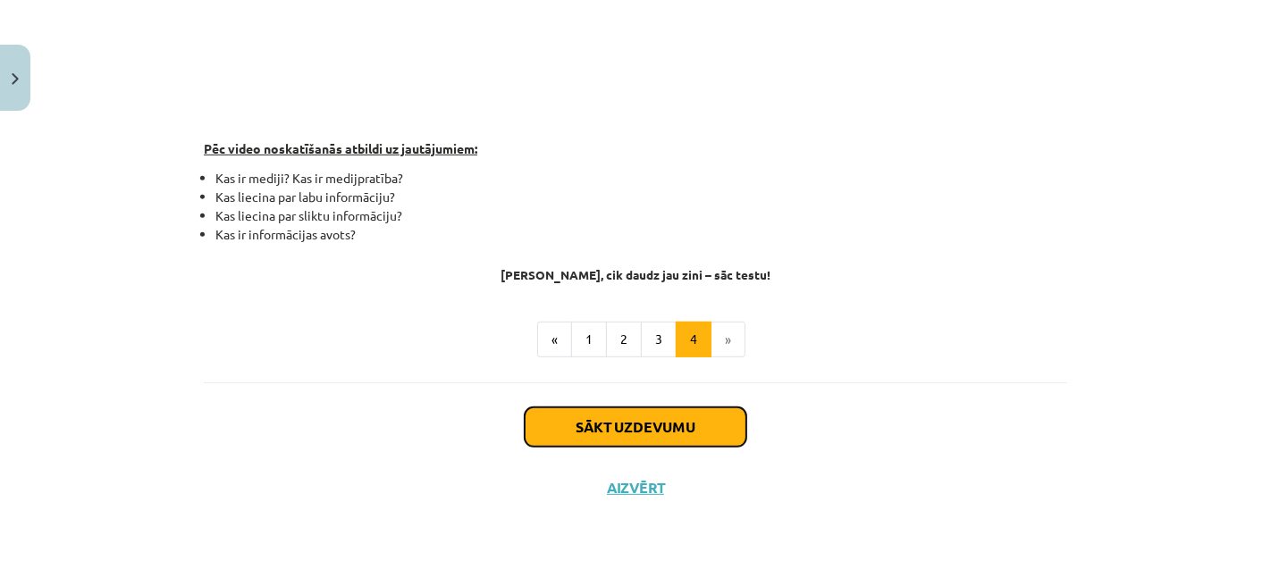
click at [569, 434] on button "Sākt uzdevumu" at bounding box center [636, 427] width 222 height 39
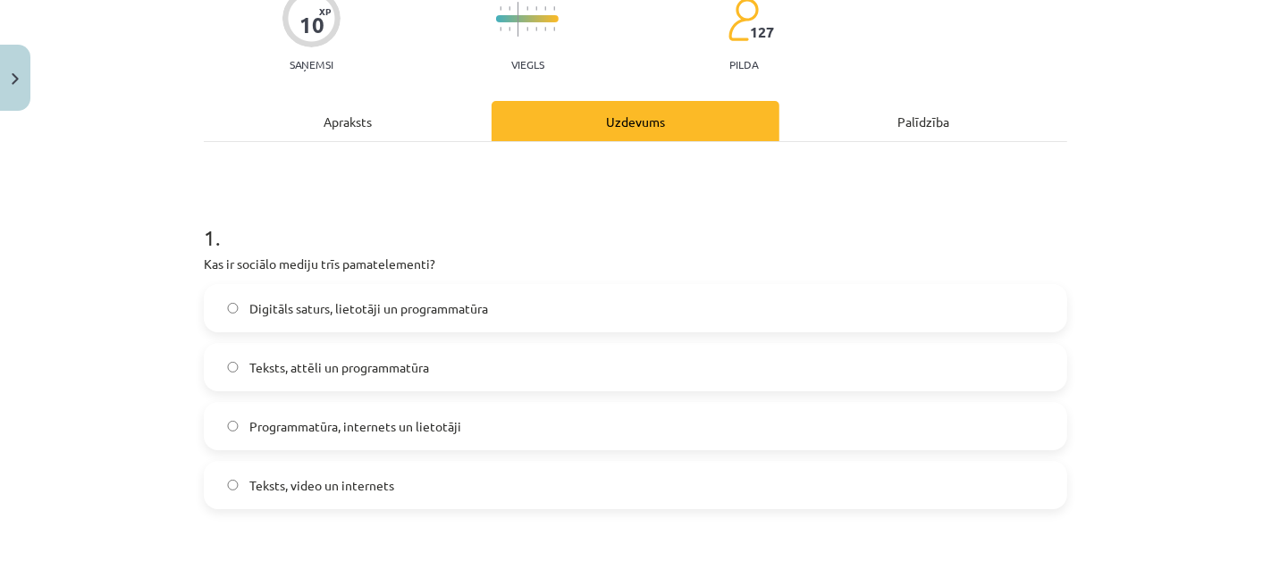
scroll to position [170, 0]
